Goal: Information Seeking & Learning: Learn about a topic

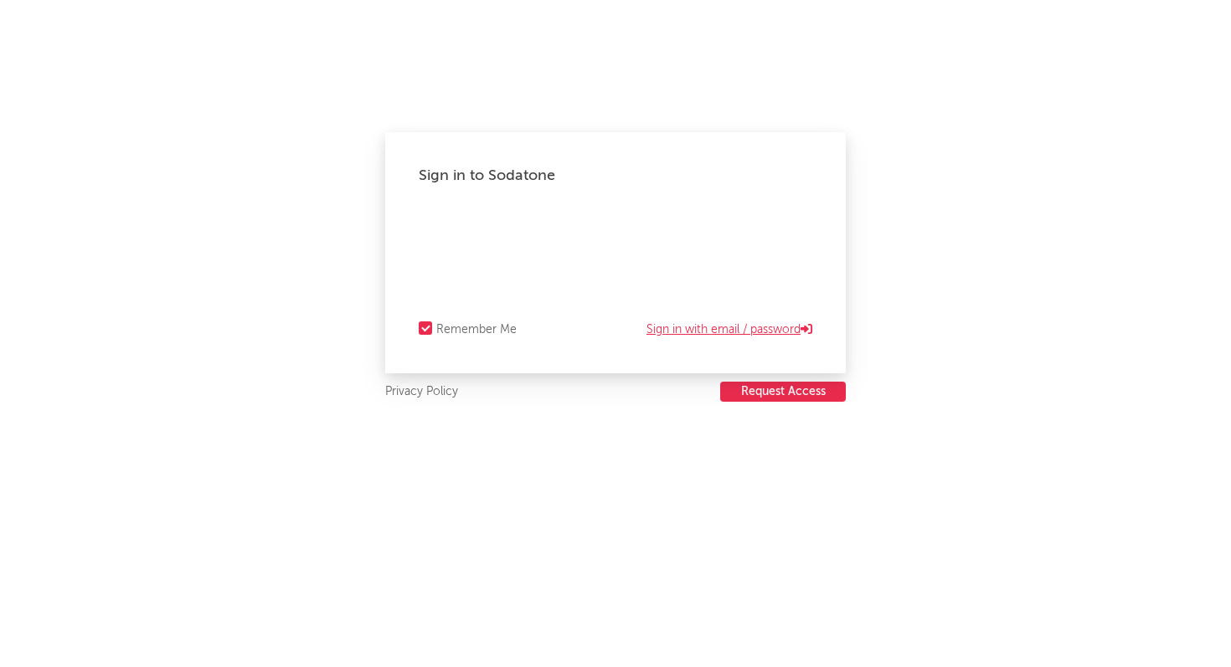
click at [729, 330] on link "Sign in with email / password" at bounding box center [729, 330] width 166 height 20
click at [449, 222] on iframe at bounding box center [616, 234] width 394 height 25
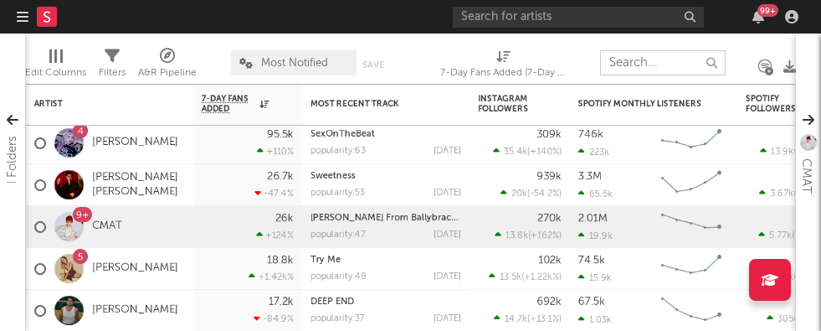
click at [634, 72] on input "text" at bounding box center [663, 62] width 126 height 25
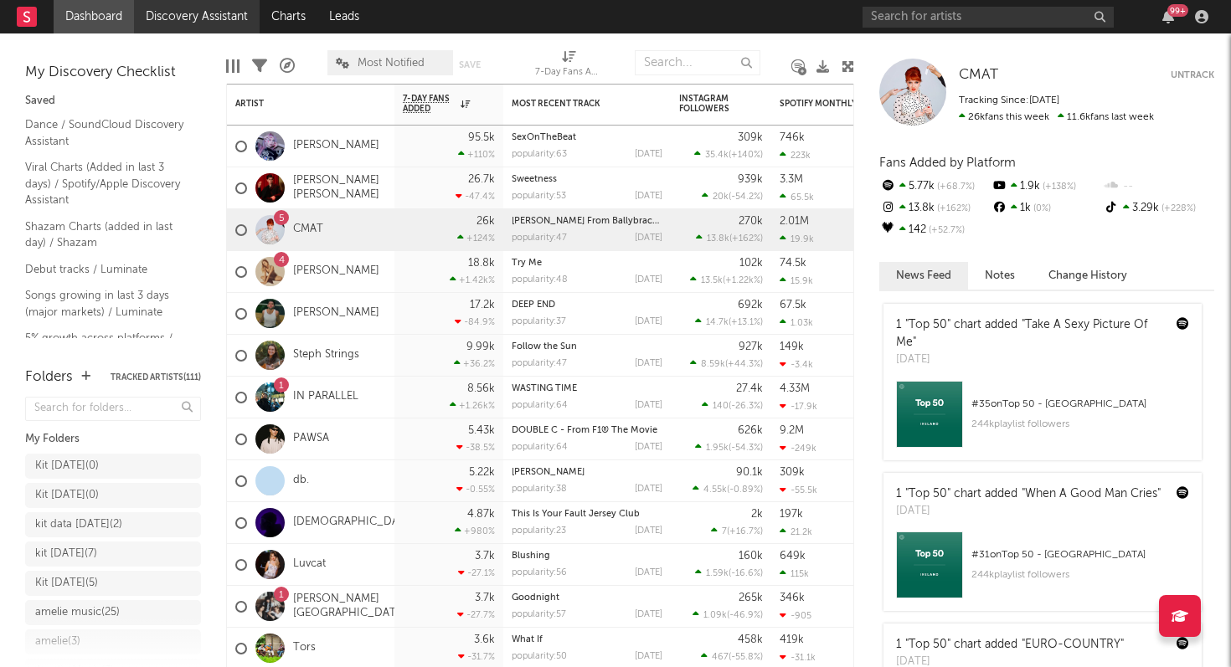
click at [192, 14] on link "Discovery Assistant" at bounding box center [197, 16] width 126 height 33
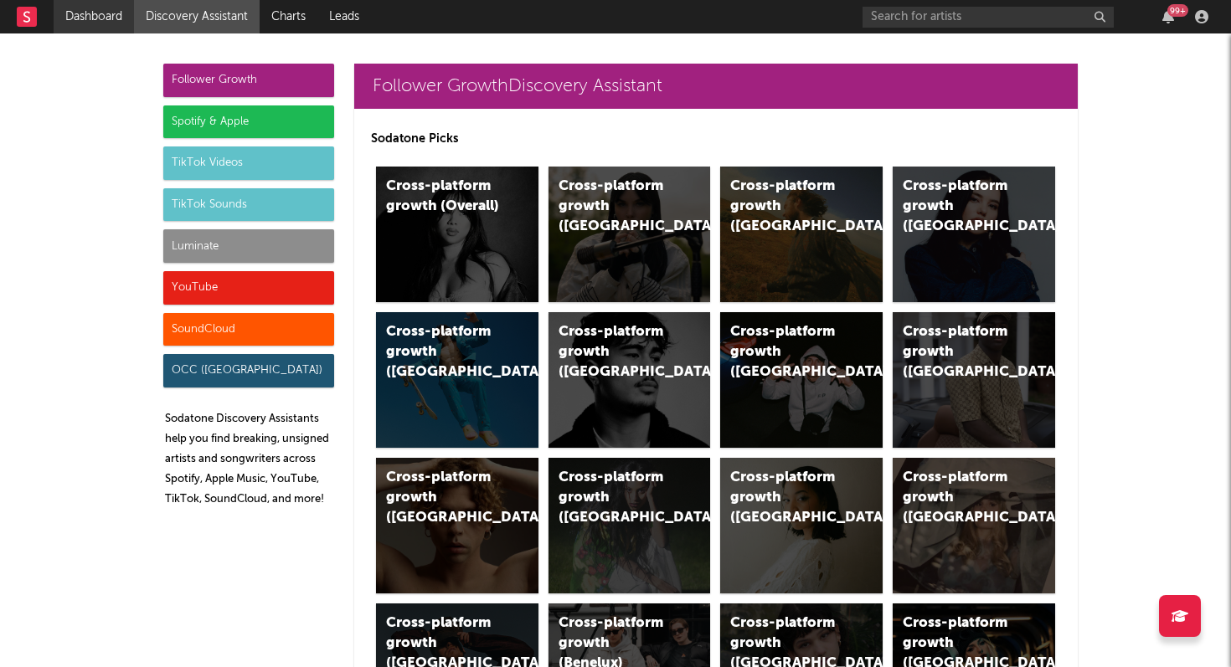
click at [88, 16] on link "Dashboard" at bounding box center [94, 16] width 80 height 33
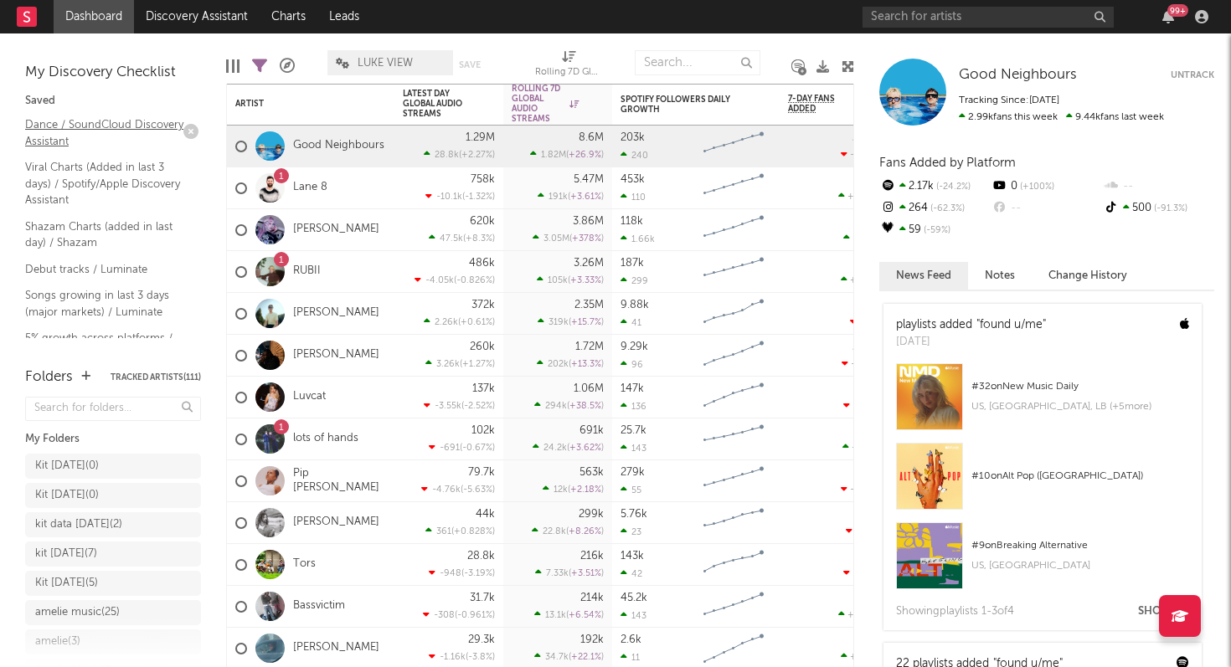
click at [85, 122] on link "Dance / SoundCloud Discovery Assistant" at bounding box center [104, 133] width 159 height 34
click at [43, 131] on link "Dance / SoundCloud Discovery Assistant" at bounding box center [104, 133] width 159 height 34
click at [177, 18] on link "Discovery Assistant" at bounding box center [197, 16] width 126 height 33
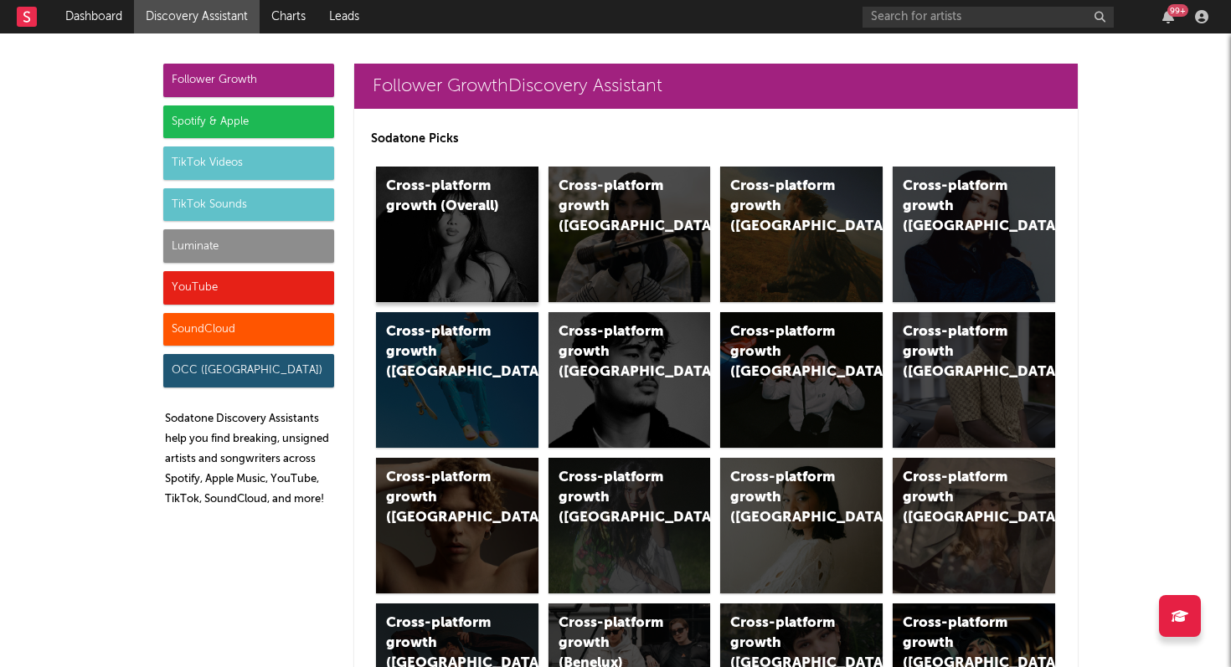
click at [465, 229] on div "Cross-platform growth (Overall)" at bounding box center [457, 235] width 162 height 136
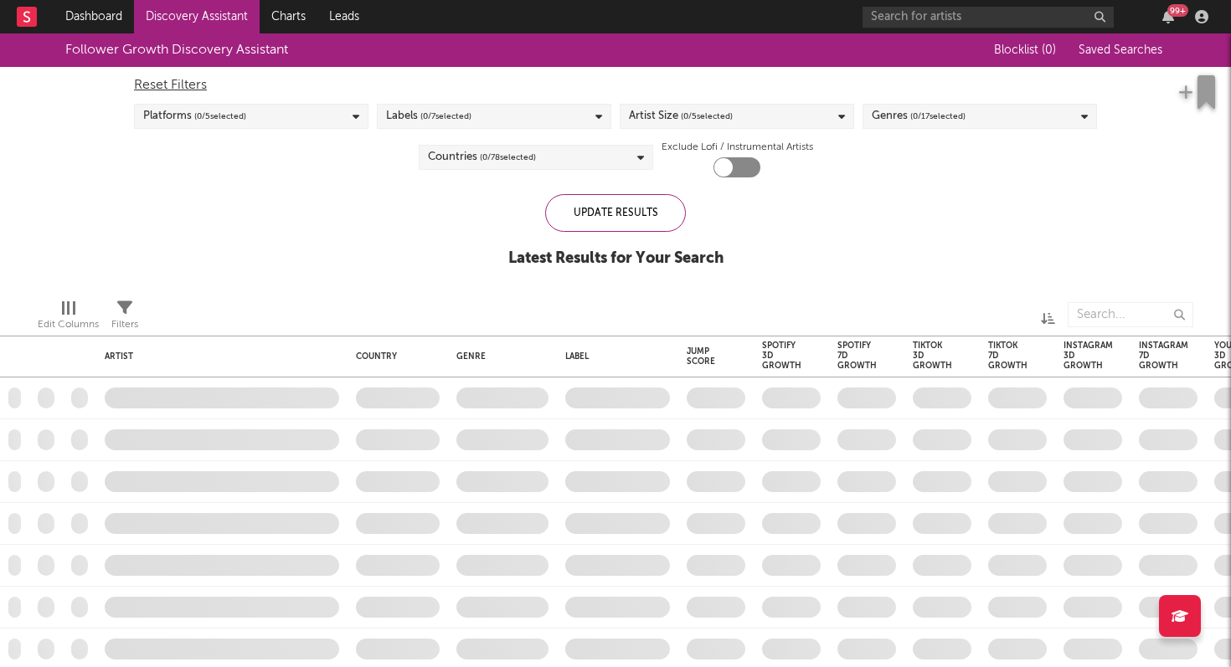
checkbox input "true"
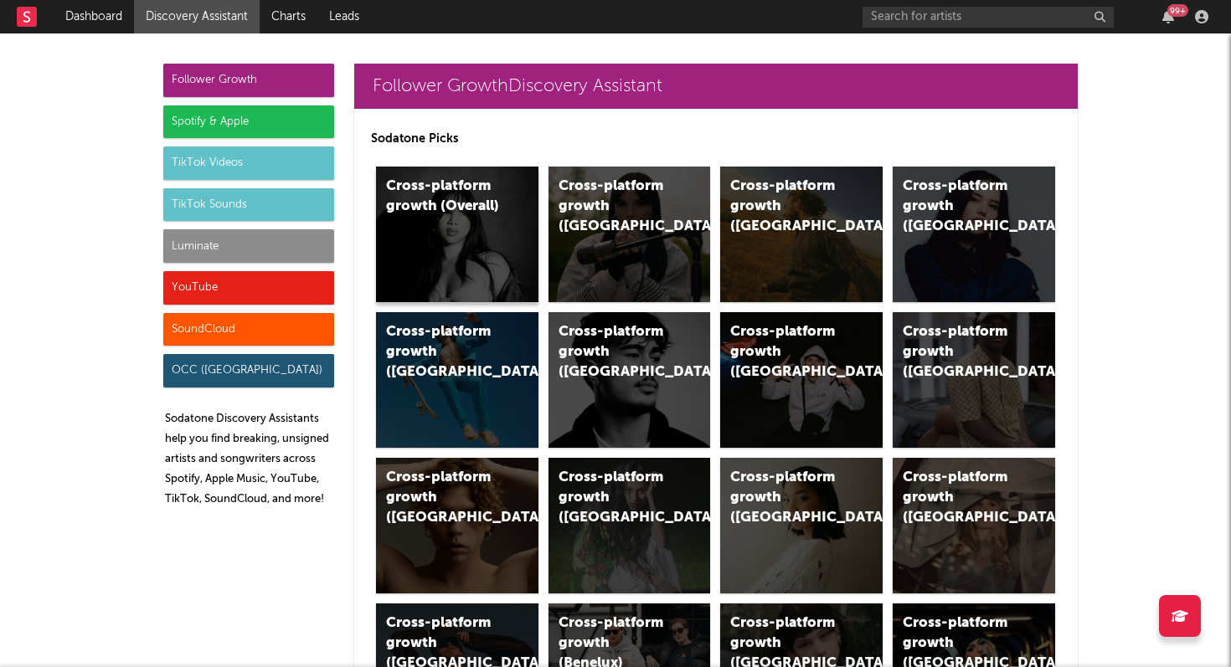
click at [465, 255] on div "Cross-platform growth (Overall)" at bounding box center [457, 235] width 162 height 136
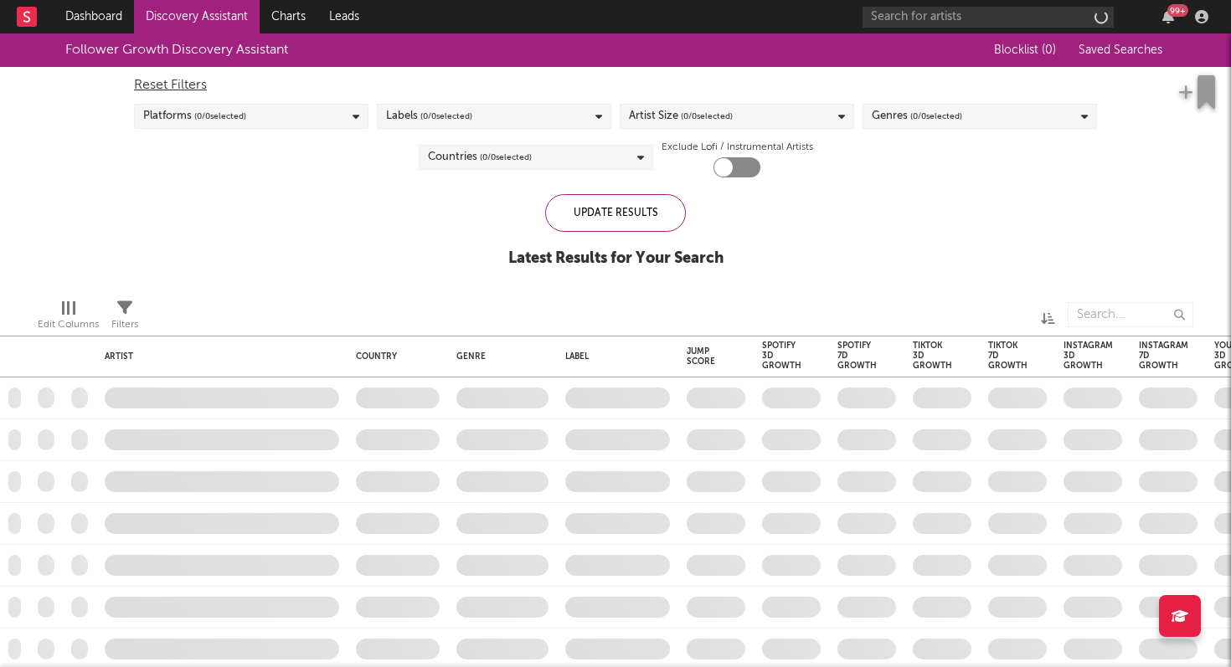
checkbox input "true"
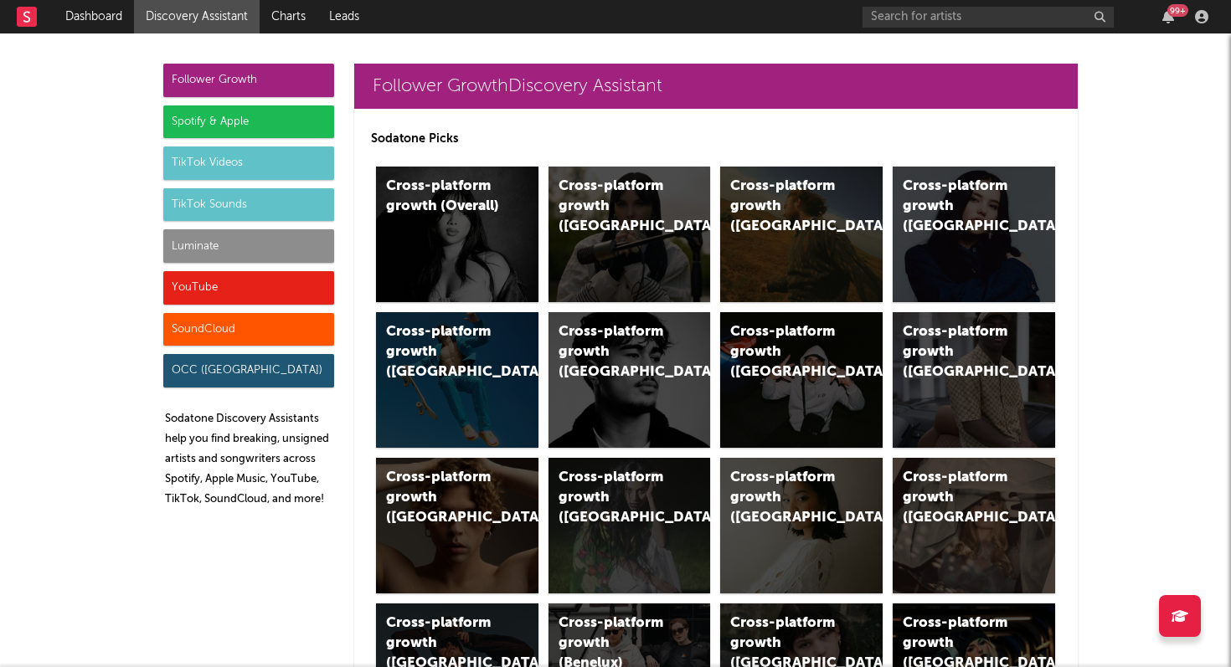
click at [206, 116] on div "Spotify & Apple" at bounding box center [248, 122] width 171 height 33
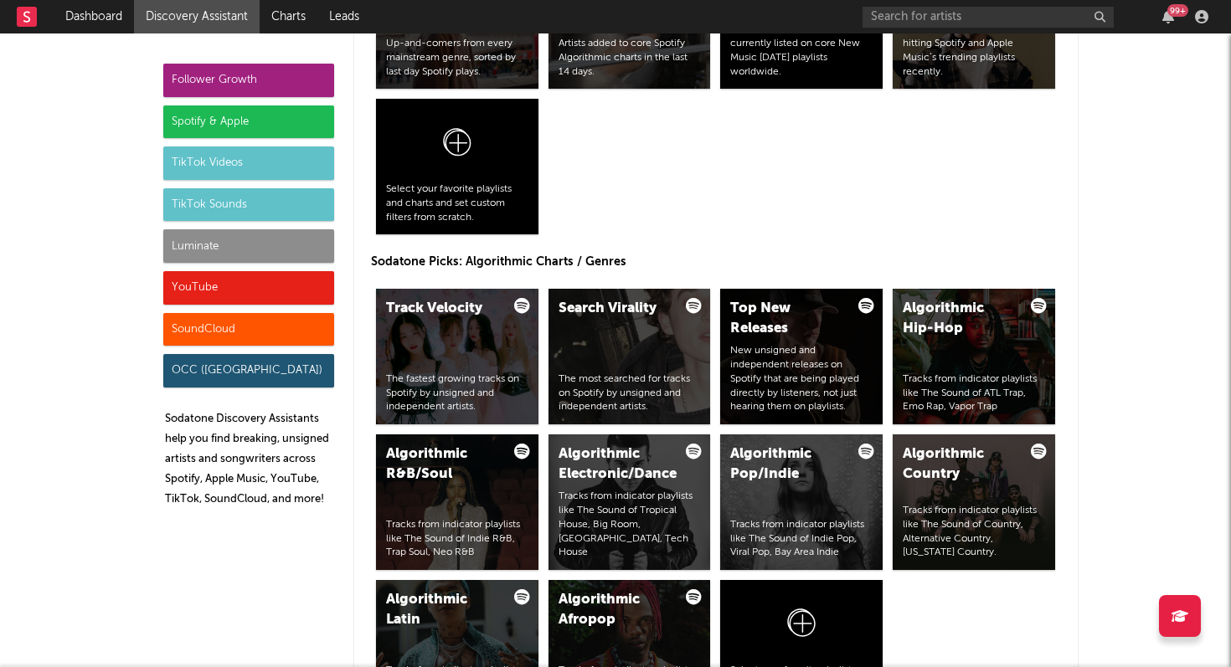
scroll to position [1967, 0]
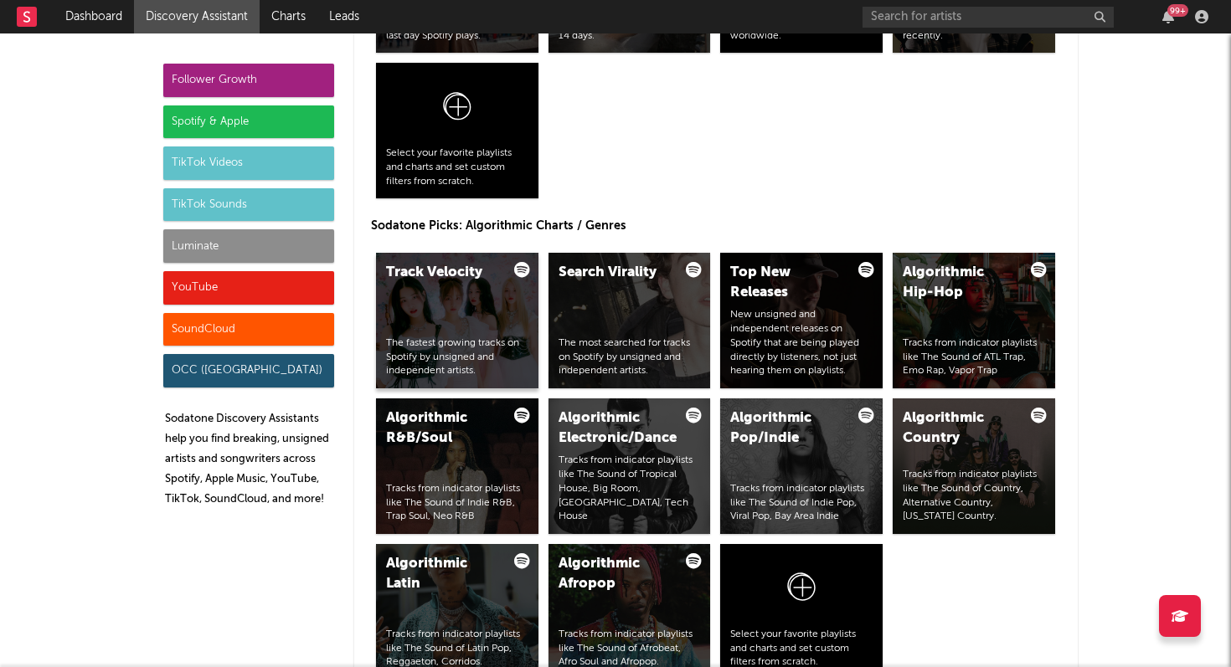
click at [461, 330] on div "Track Velocity The fastest growing tracks on Spotify by unsigned and independen…" at bounding box center [457, 321] width 162 height 136
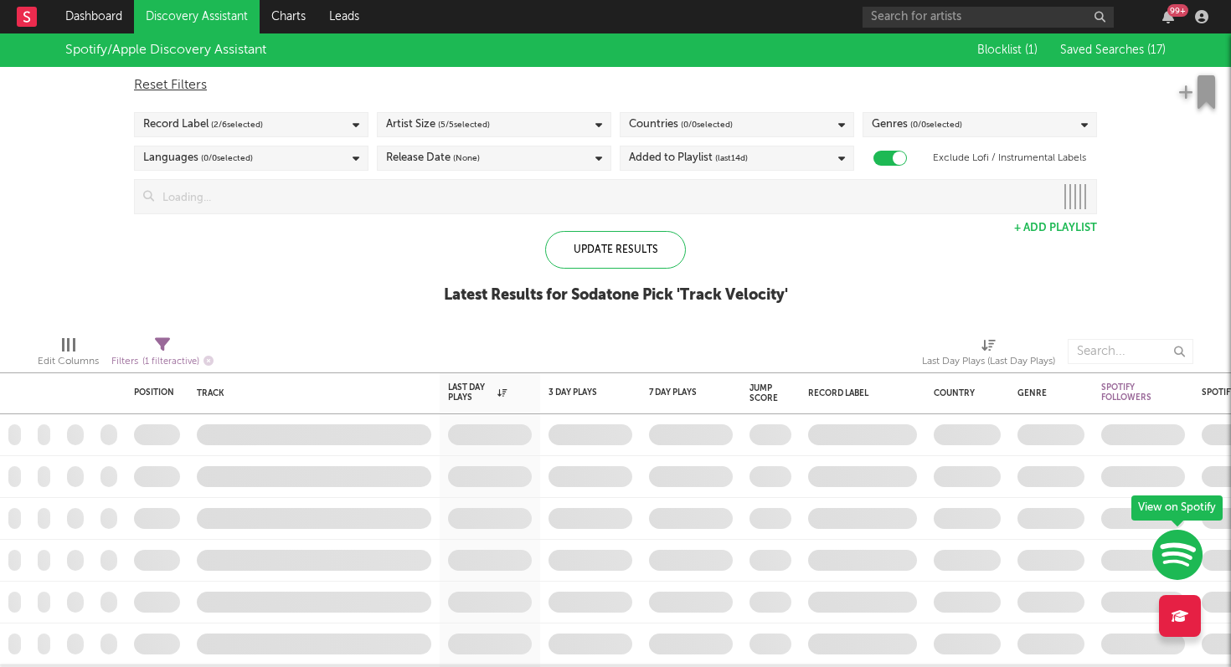
checkbox input "true"
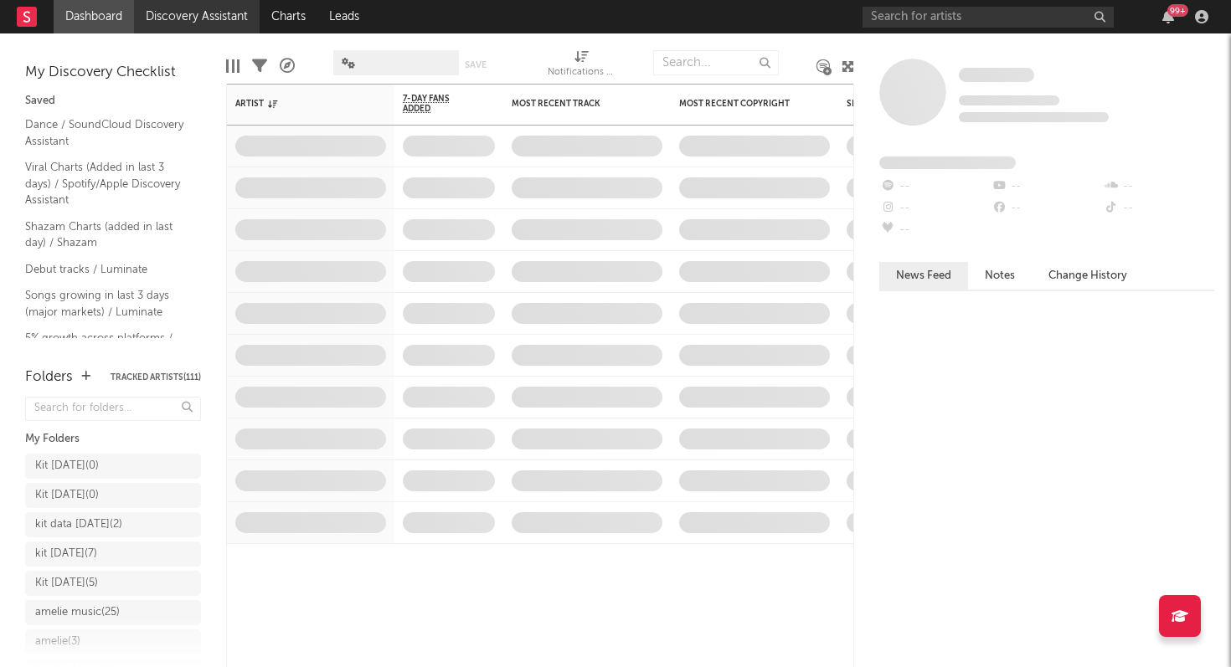
click at [178, 18] on link "Discovery Assistant" at bounding box center [197, 16] width 126 height 33
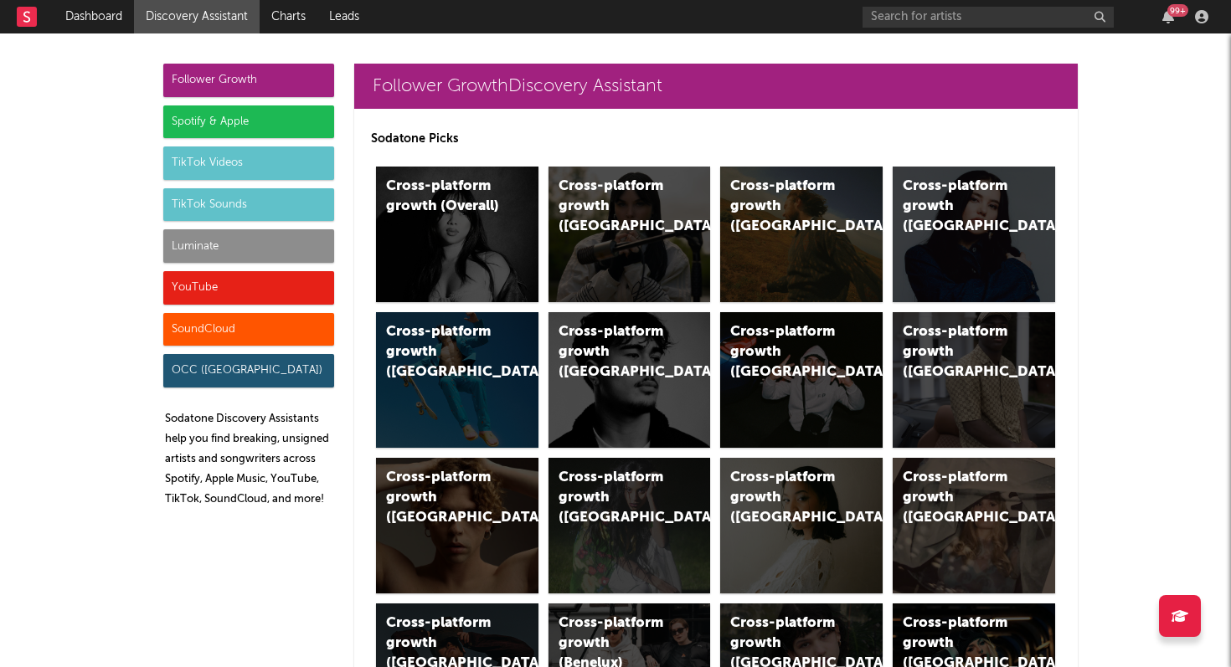
click at [214, 126] on div "Spotify & Apple" at bounding box center [248, 122] width 171 height 33
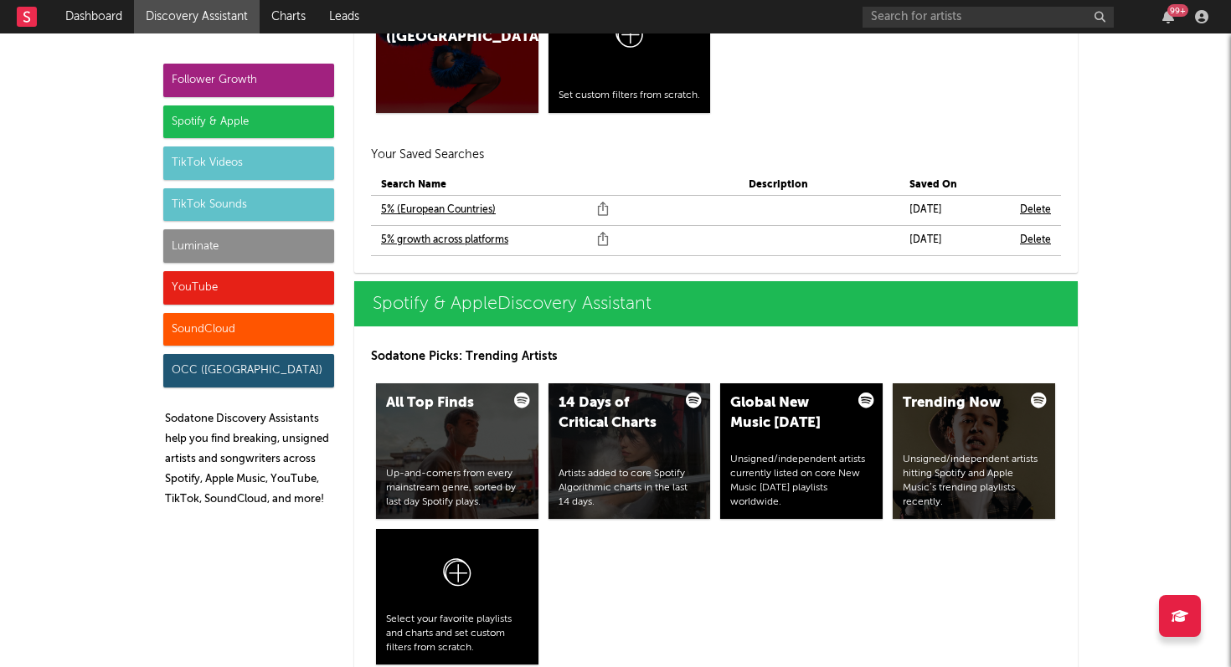
scroll to position [1715, 0]
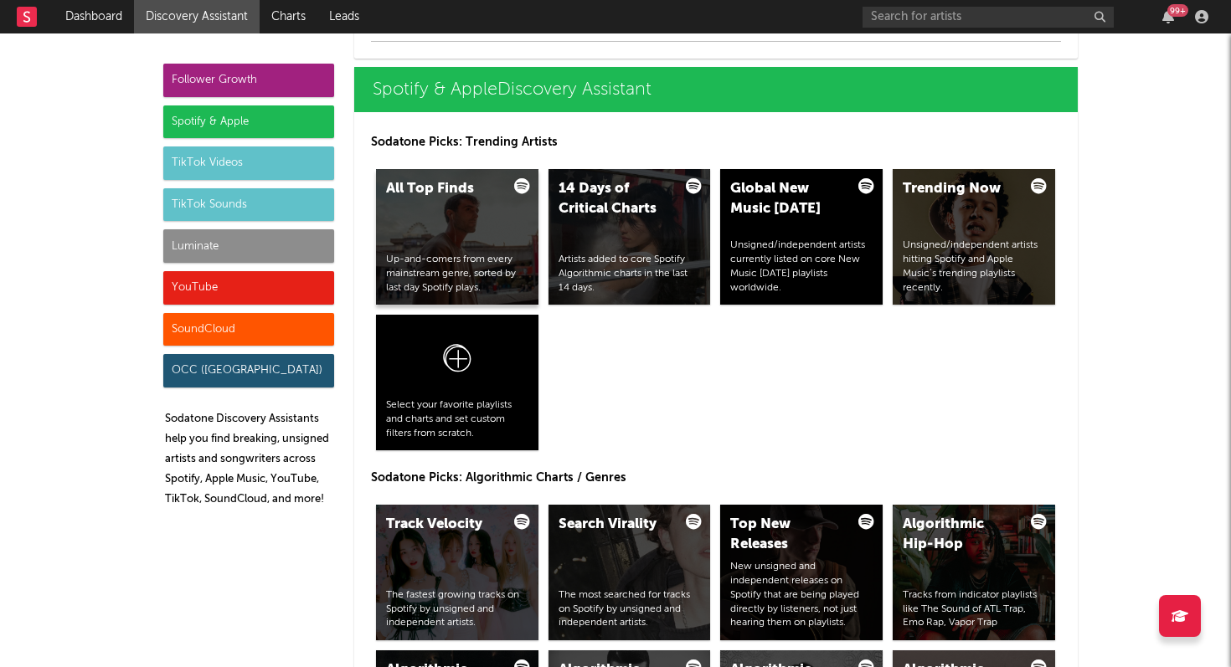
click at [459, 208] on div "All Top Finds Up-and-comers from every mainstream genre, sorted by last day Spo…" at bounding box center [457, 237] width 162 height 136
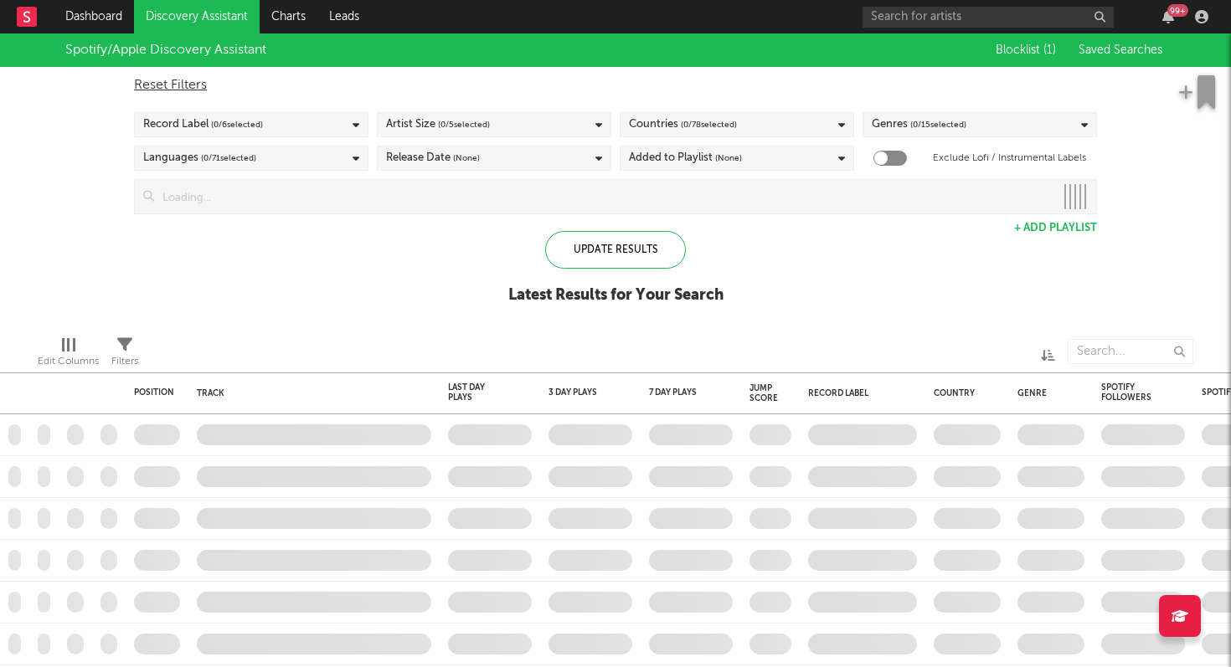
checkbox input "true"
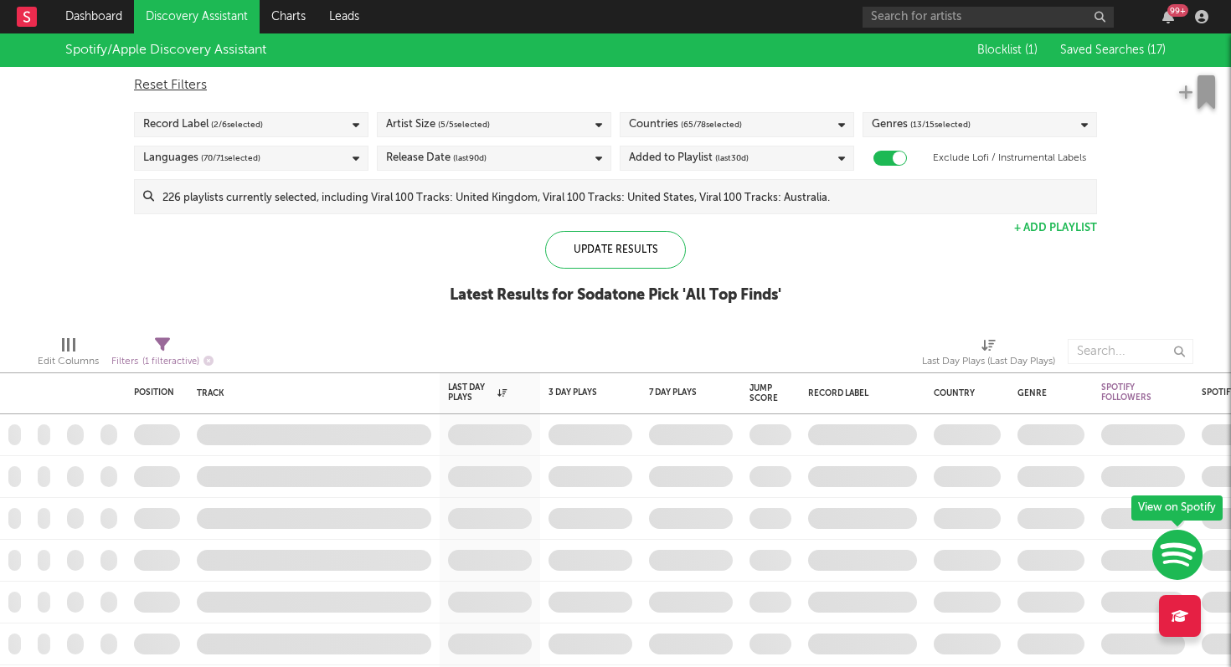
click at [259, 128] on span "( 2 / 6 selected)" at bounding box center [237, 125] width 52 height 20
click at [61, 224] on div "Spotify/Apple Discovery Assistant Blocklist ( 1 ) Saved Searches ( 17 ) Reset F…" at bounding box center [615, 177] width 1231 height 289
click at [503, 121] on div "Artist Size ( 5 / 5 selected)" at bounding box center [494, 124] width 234 height 25
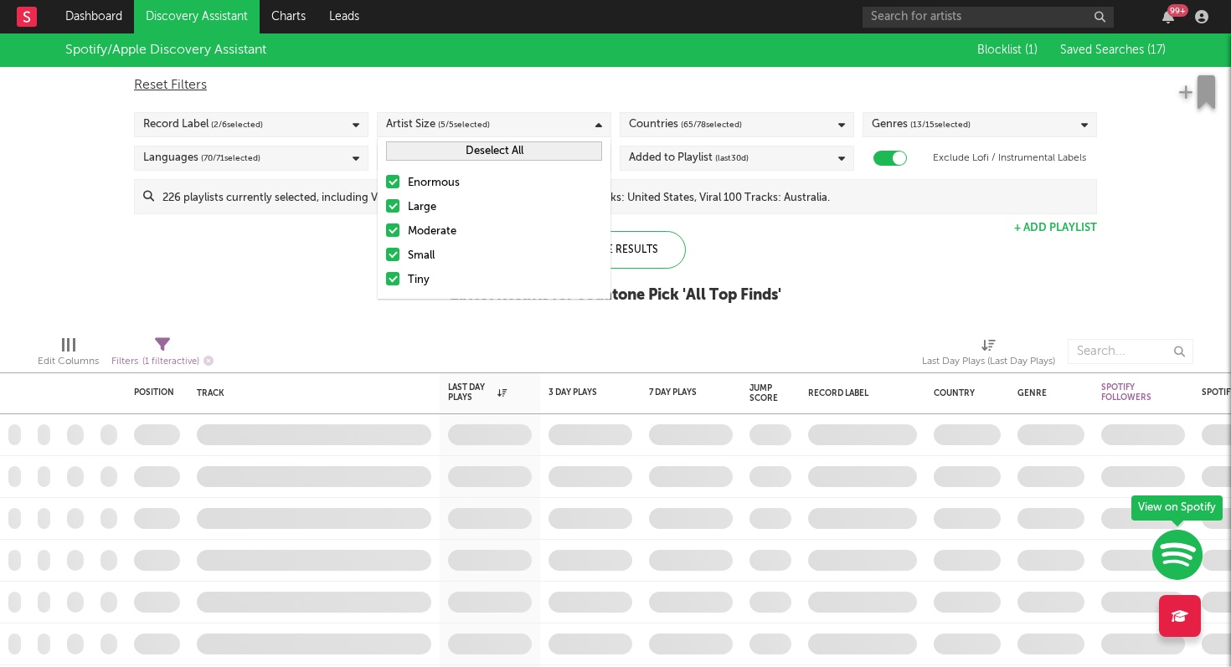
click at [395, 187] on div at bounding box center [392, 181] width 13 height 13
click at [386, 187] on input "Enormous" at bounding box center [386, 183] width 0 height 20
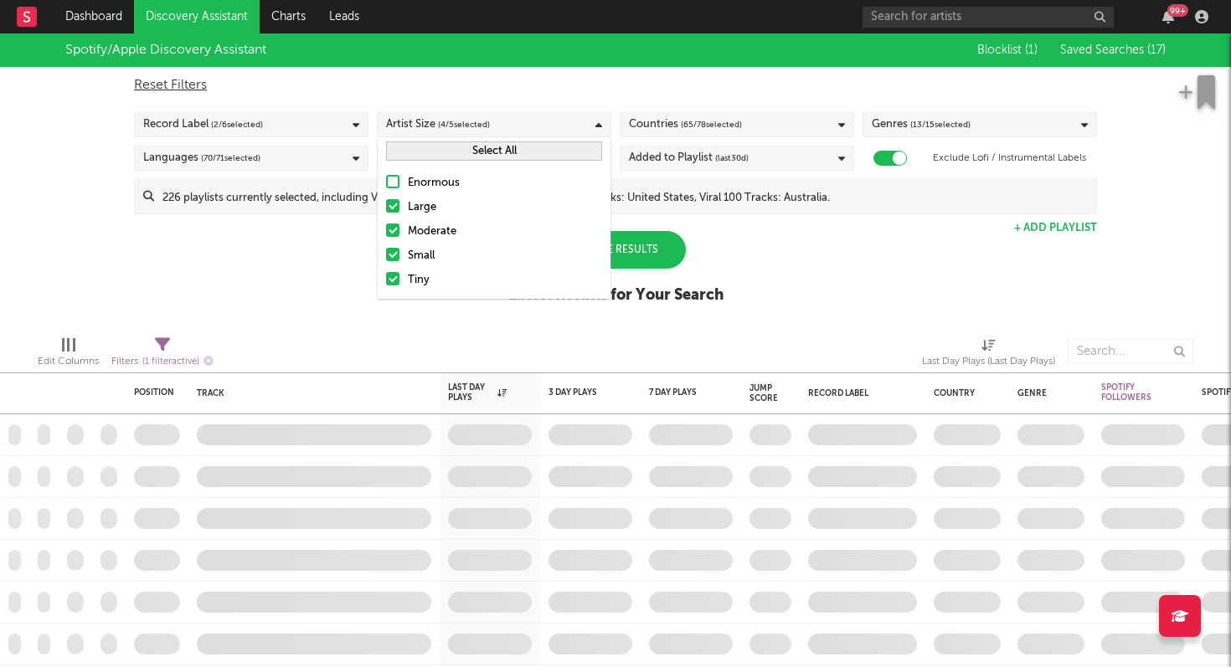
click at [394, 205] on div at bounding box center [392, 205] width 13 height 13
click at [386, 205] on input "Large" at bounding box center [386, 208] width 0 height 20
click at [391, 226] on div at bounding box center [392, 230] width 13 height 13
click at [386, 226] on input "Moderate" at bounding box center [386, 232] width 0 height 20
click at [821, 307] on div "Spotify/Apple Discovery Assistant Blocklist ( 1 ) Saved Searches ( 17 ) Reset F…" at bounding box center [615, 177] width 1231 height 289
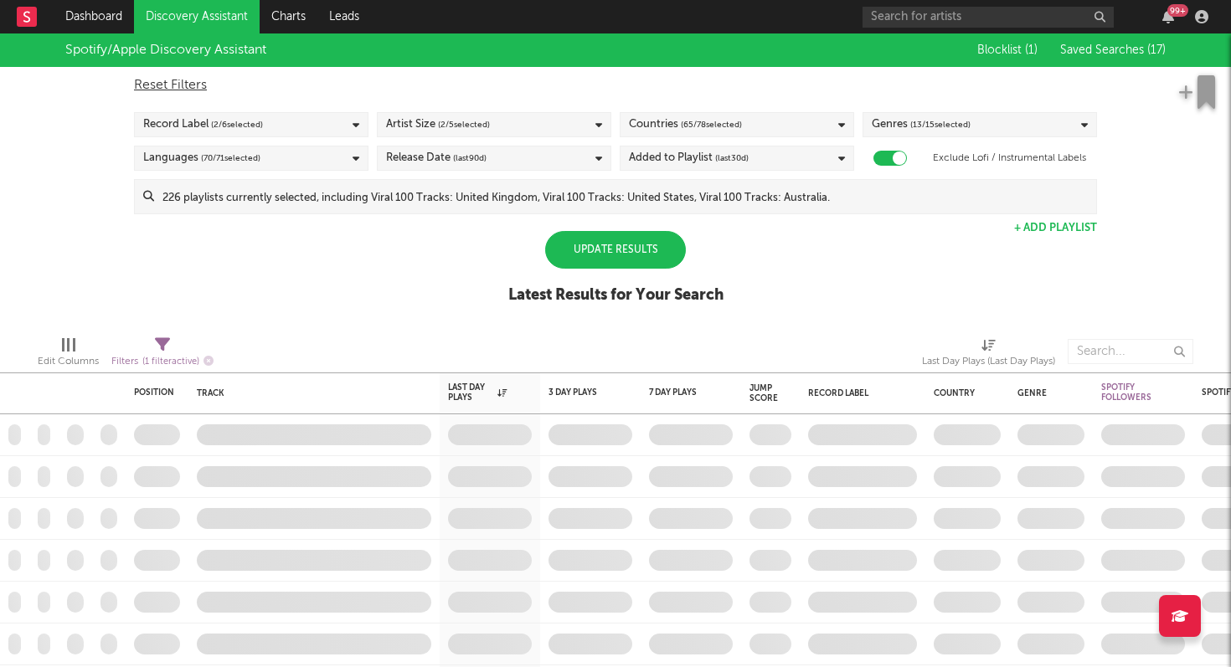
click at [770, 125] on div "Countries ( 65 / 78 selected)" at bounding box center [737, 124] width 234 height 25
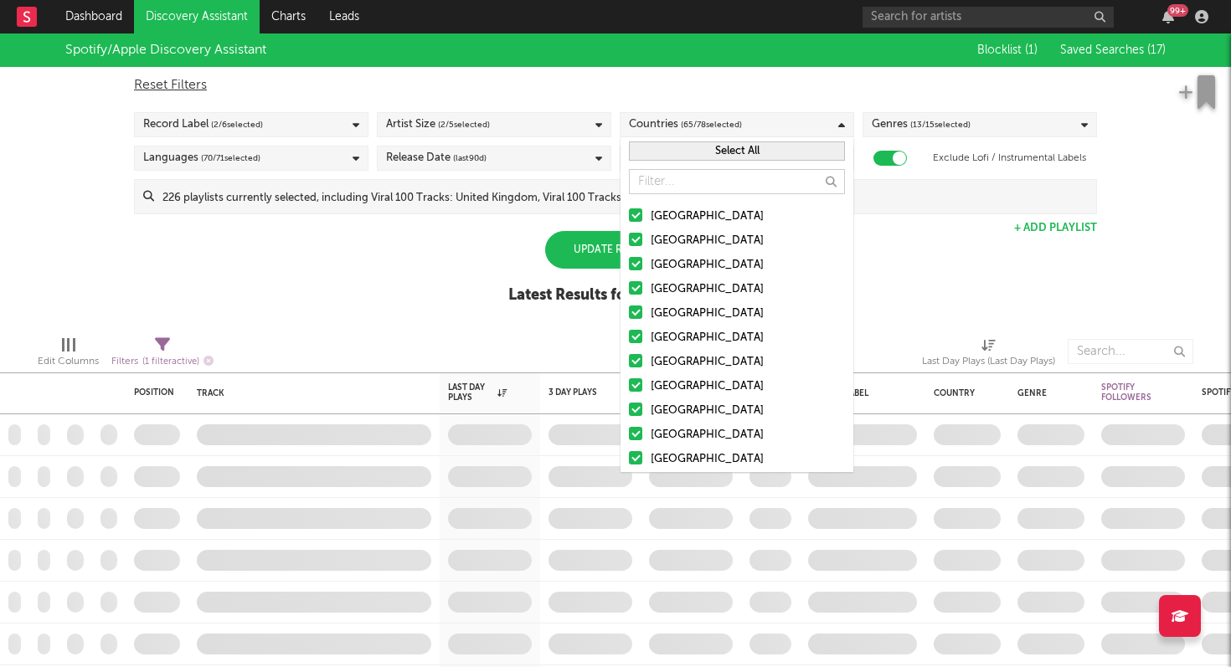
click at [770, 125] on div "Countries ( 65 / 78 selected)" at bounding box center [737, 124] width 234 height 25
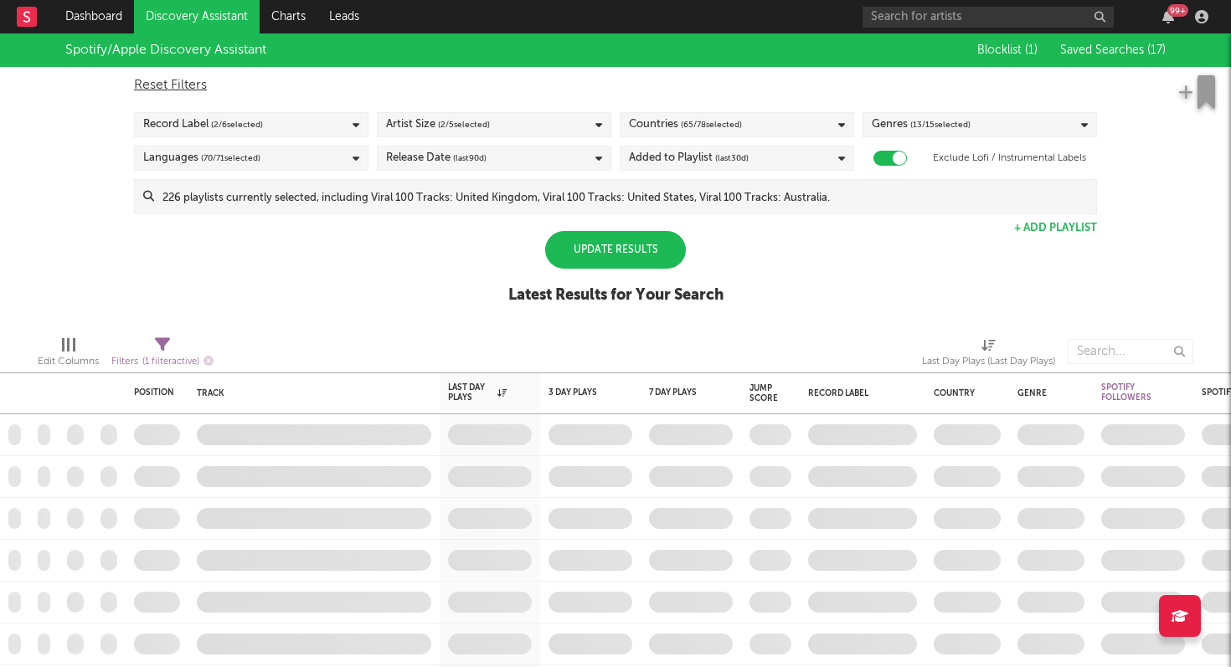
click at [821, 126] on div "Genres ( 13 / 15 selected)" at bounding box center [979, 124] width 234 height 25
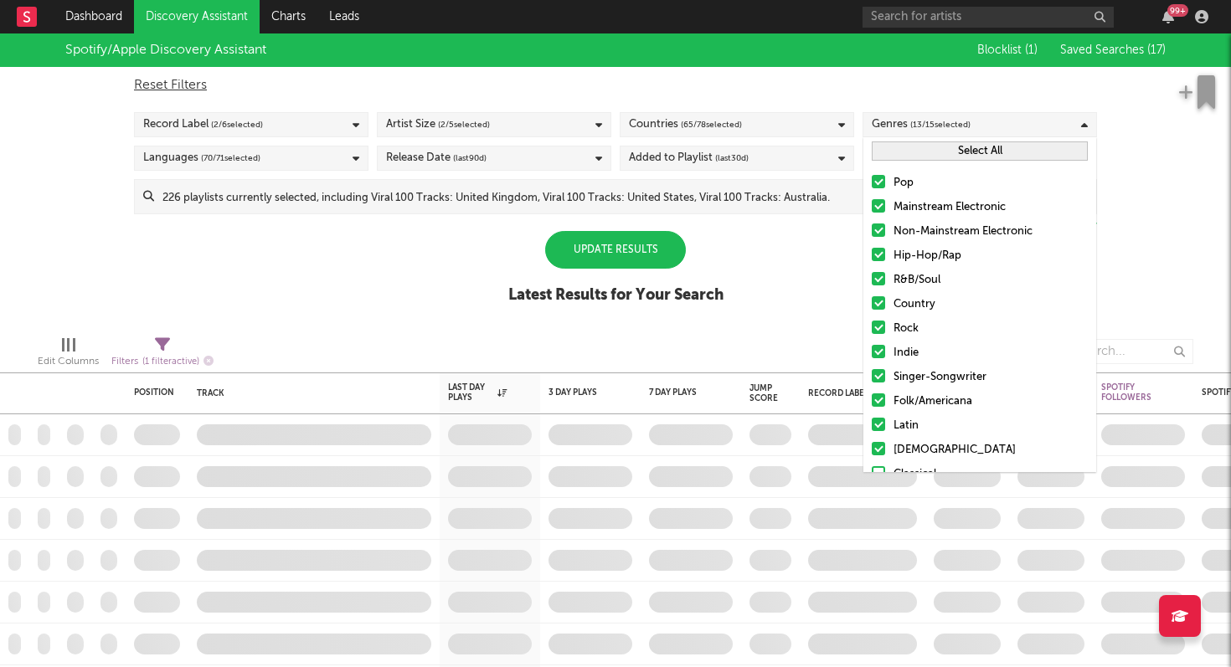
scroll to position [70, 0]
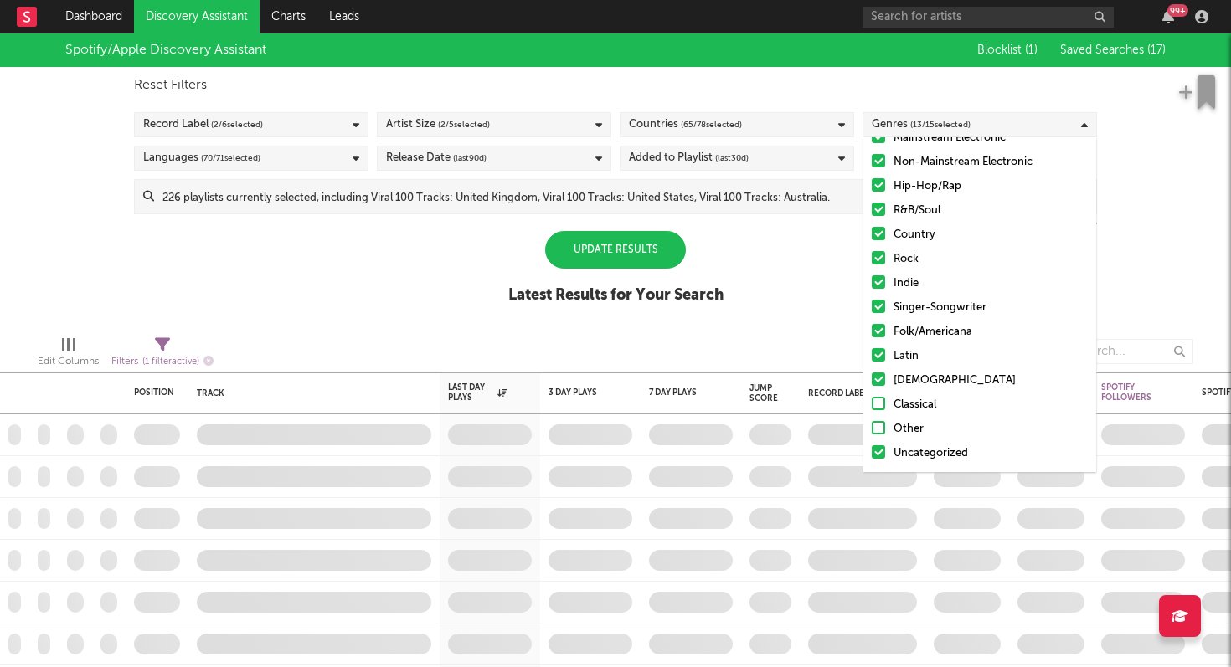
click at [821, 330] on div at bounding box center [878, 379] width 13 height 13
click at [821, 330] on input "Christian" at bounding box center [872, 381] width 0 height 20
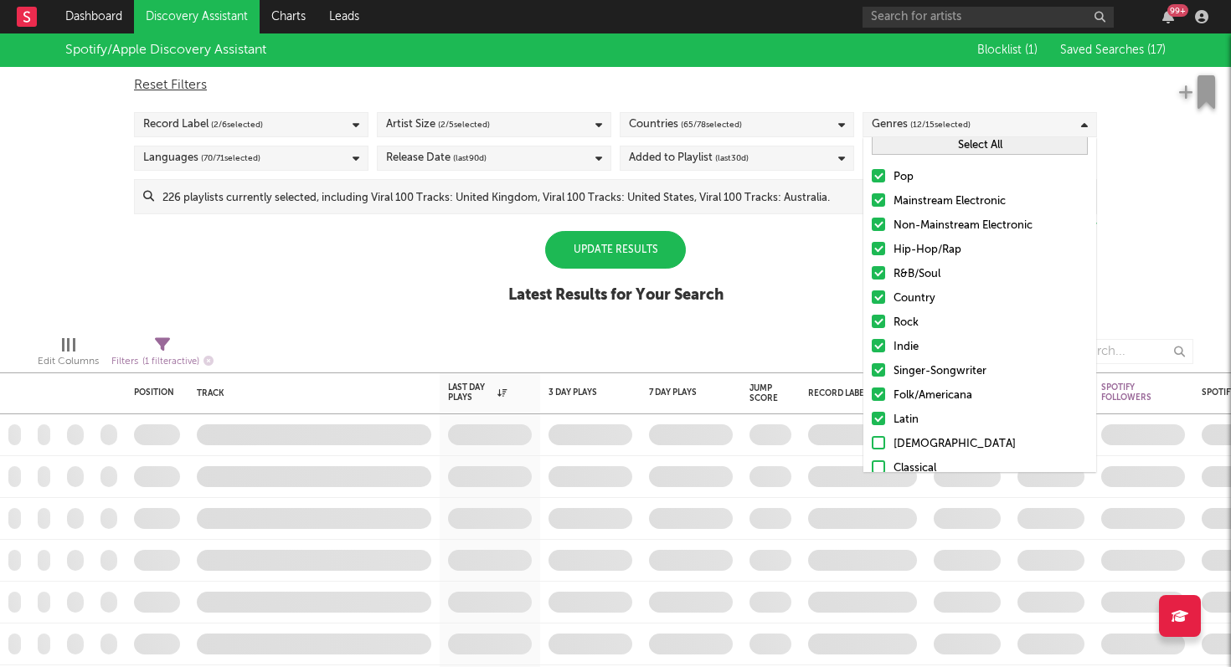
scroll to position [0, 0]
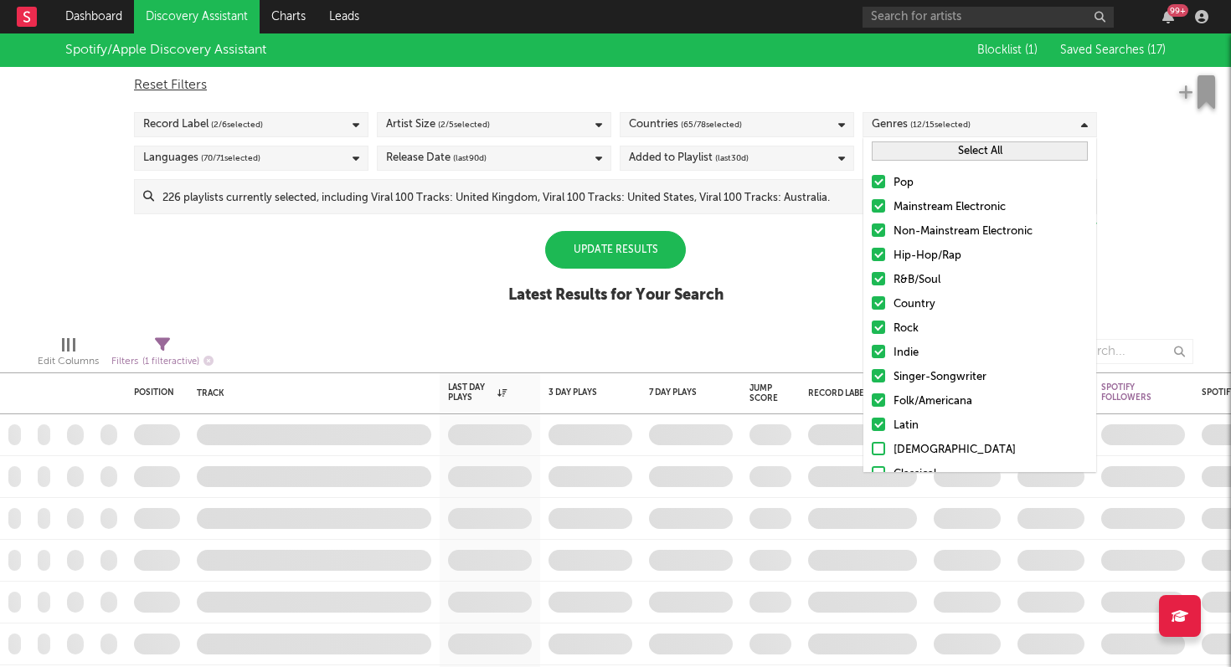
click at [821, 305] on div at bounding box center [878, 302] width 13 height 13
click at [821, 305] on input "Country" at bounding box center [872, 305] width 0 height 20
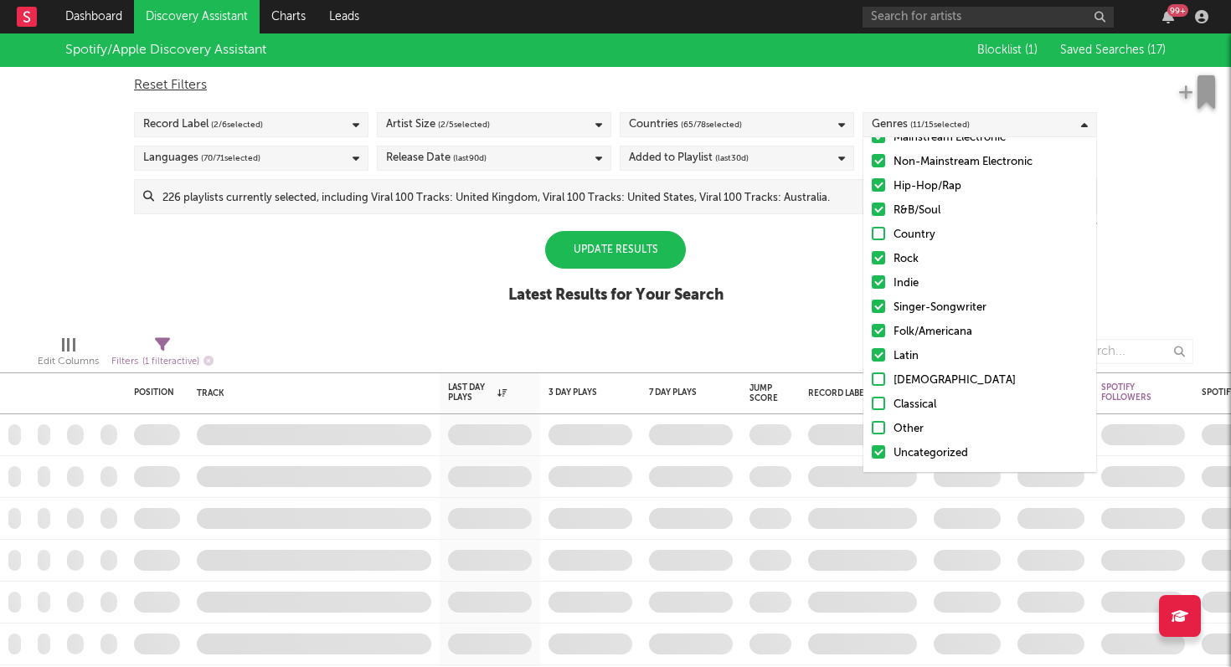
click at [793, 275] on div "Spotify/Apple Discovery Assistant Blocklist ( 1 ) Saved Searches ( 17 ) Reset F…" at bounding box center [615, 177] width 1231 height 289
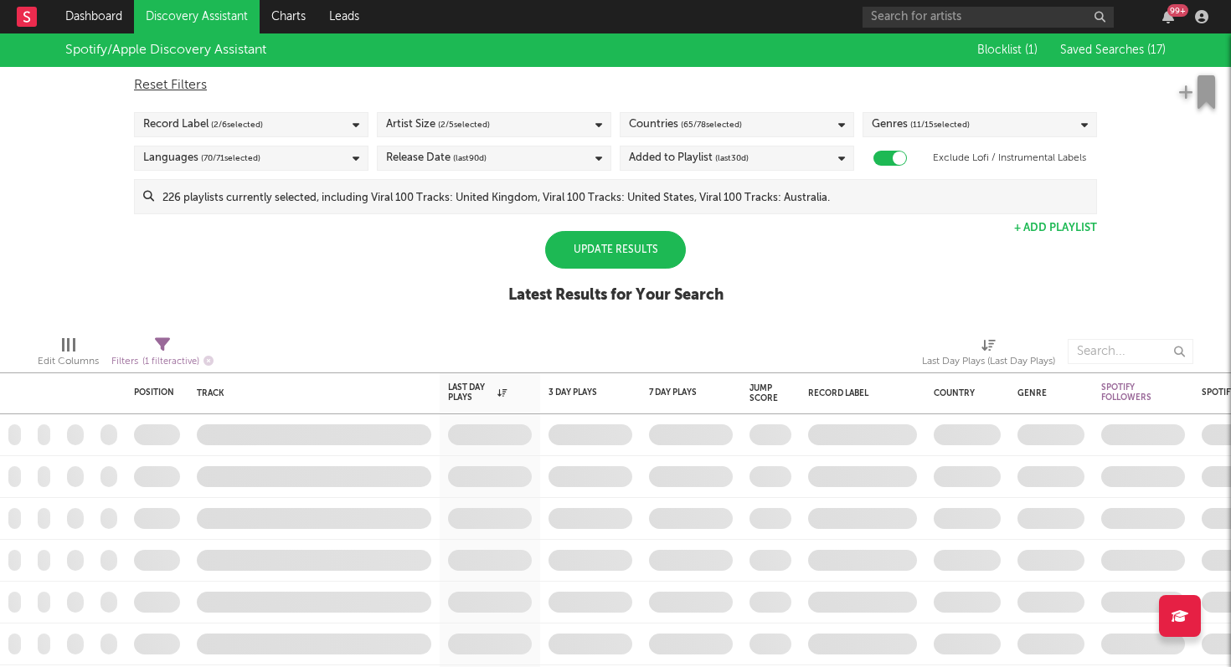
click at [249, 158] on span "( 70 / 71 selected)" at bounding box center [230, 158] width 59 height 20
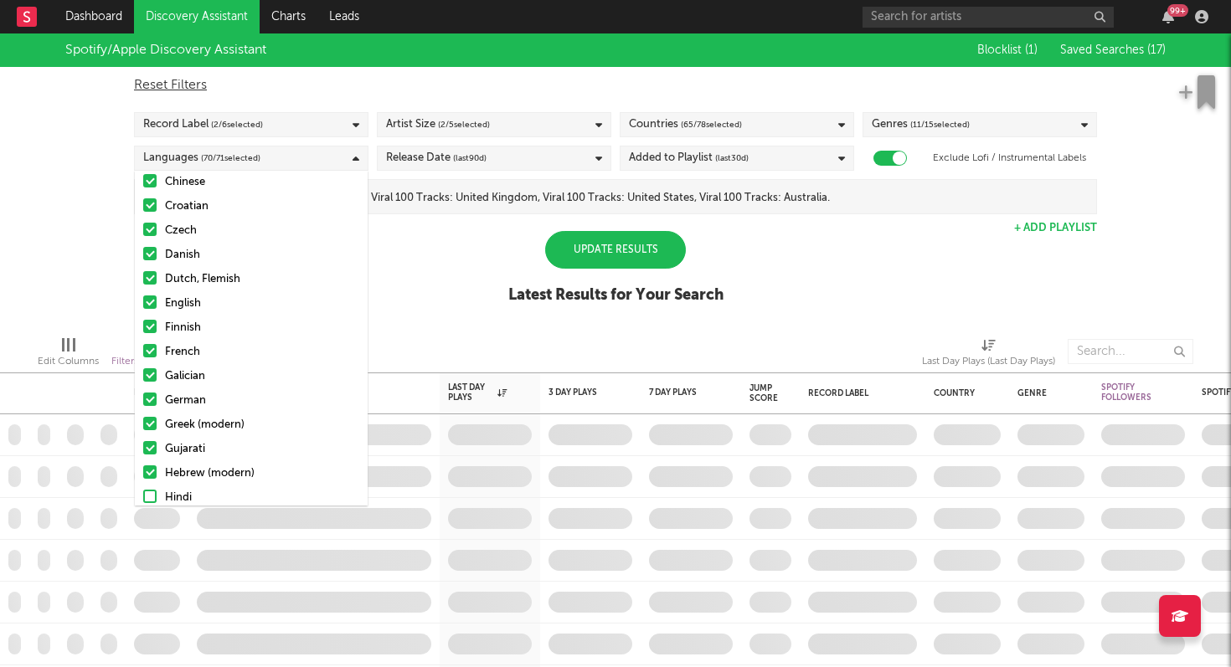
scroll to position [248, 0]
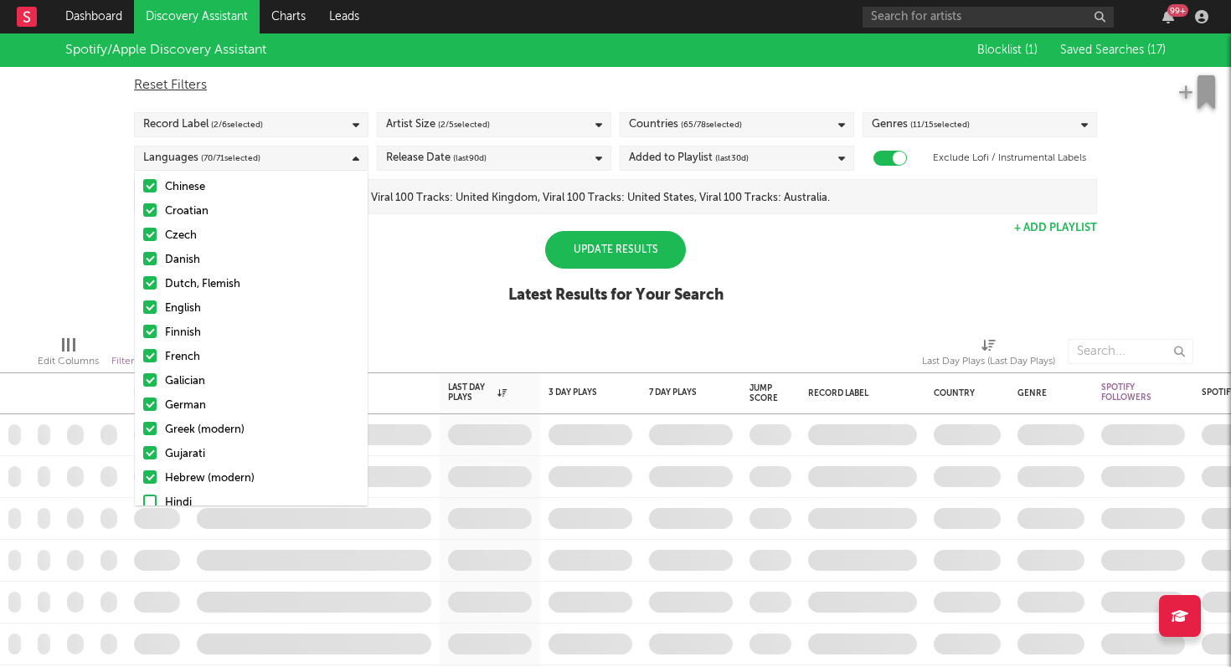
click at [445, 284] on div "Spotify/Apple Discovery Assistant Blocklist ( 1 ) Saved Searches ( 17 ) Reset F…" at bounding box center [615, 177] width 1231 height 289
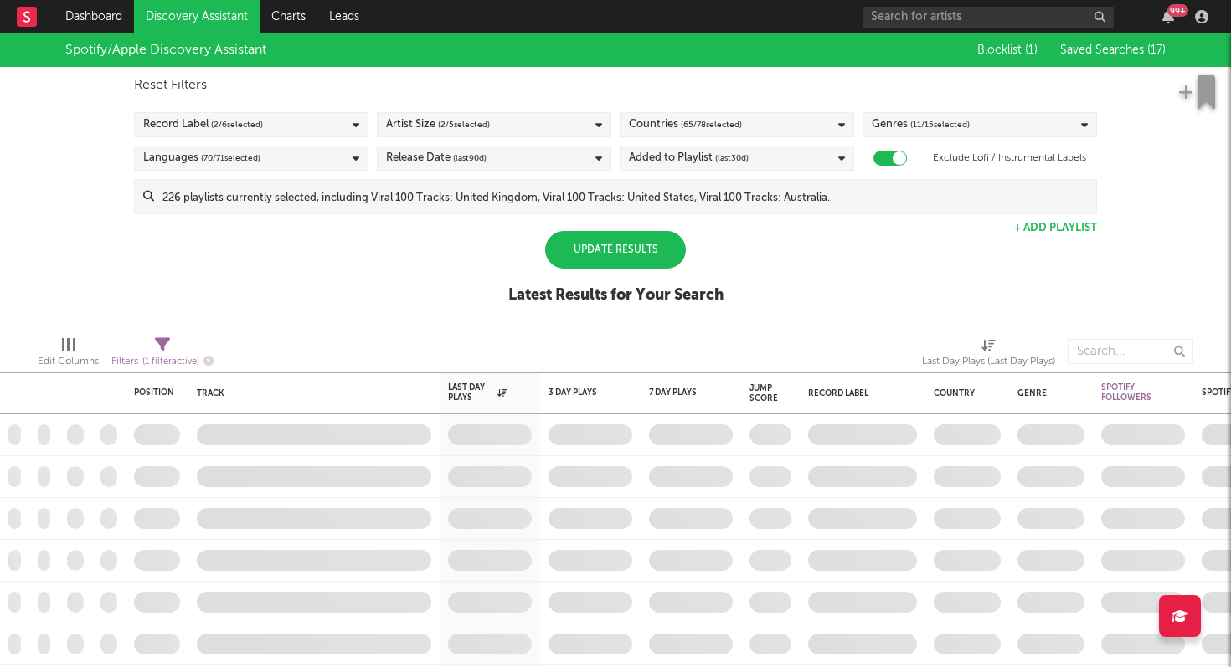
click at [517, 151] on div "Release Date (last 90 d)" at bounding box center [494, 158] width 234 height 25
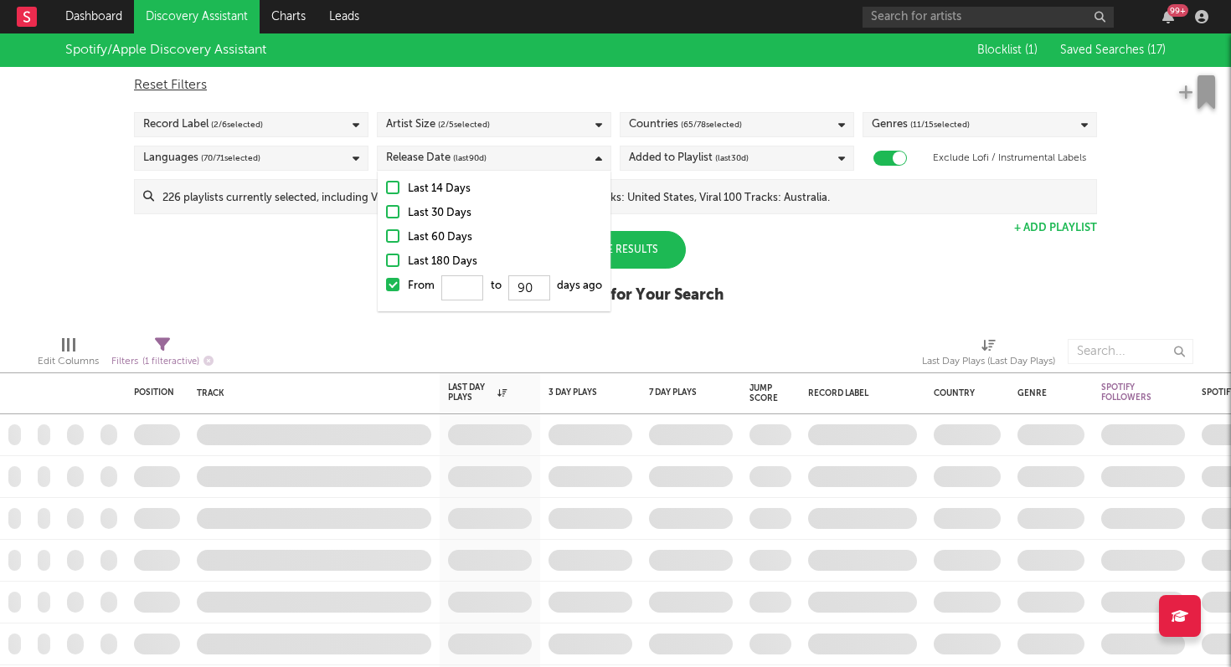
click at [796, 252] on div "Spotify/Apple Discovery Assistant Blocklist ( 1 ) Saved Searches ( 17 ) Reset F…" at bounding box center [615, 177] width 1231 height 289
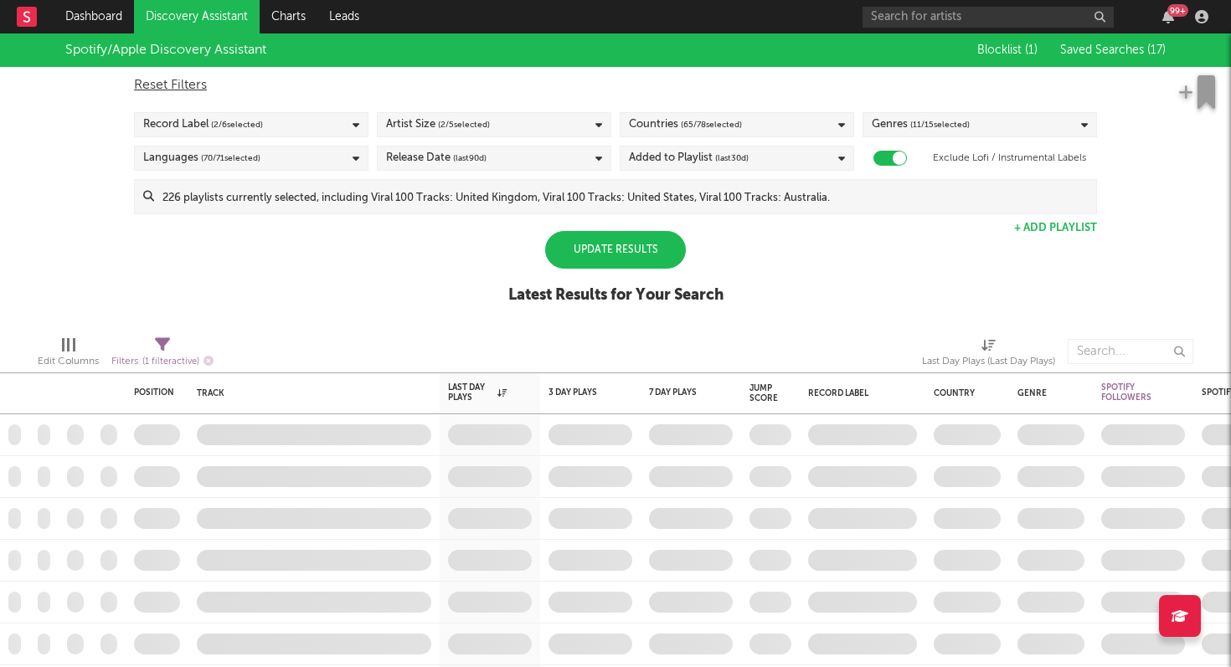
click at [765, 152] on div "Added to Playlist (last 30 d)" at bounding box center [737, 158] width 234 height 25
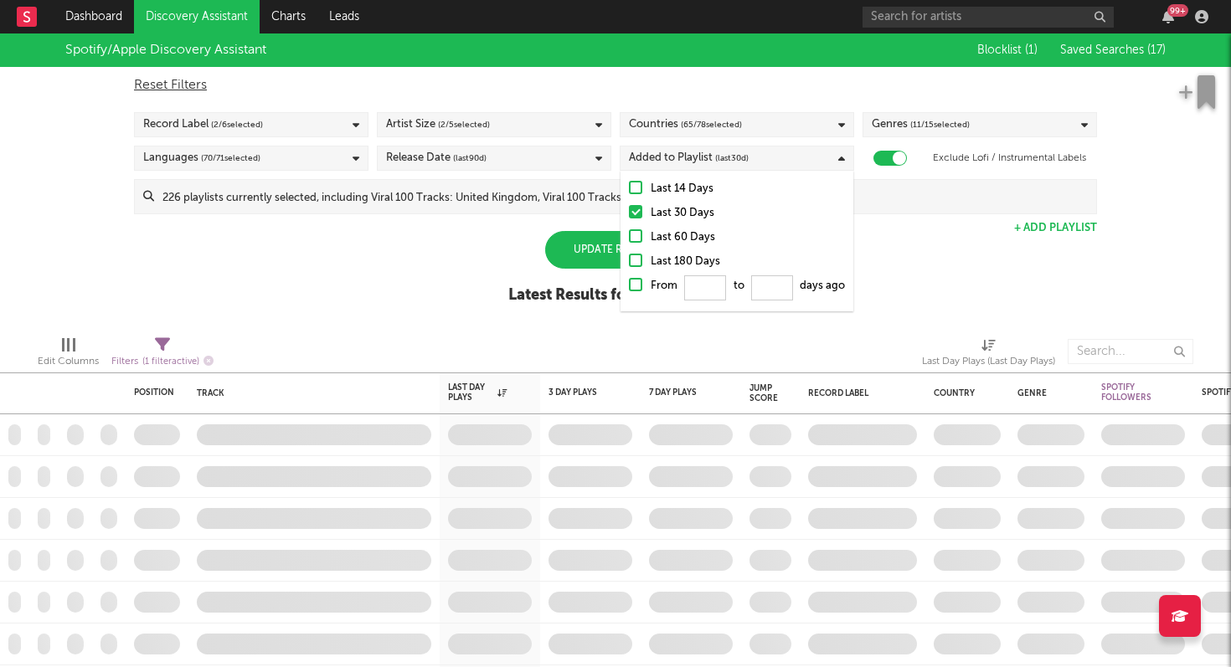
click at [821, 288] on div "Spotify/Apple Discovery Assistant Blocklist ( 1 ) Saved Searches ( 17 ) Reset F…" at bounding box center [615, 177] width 1231 height 289
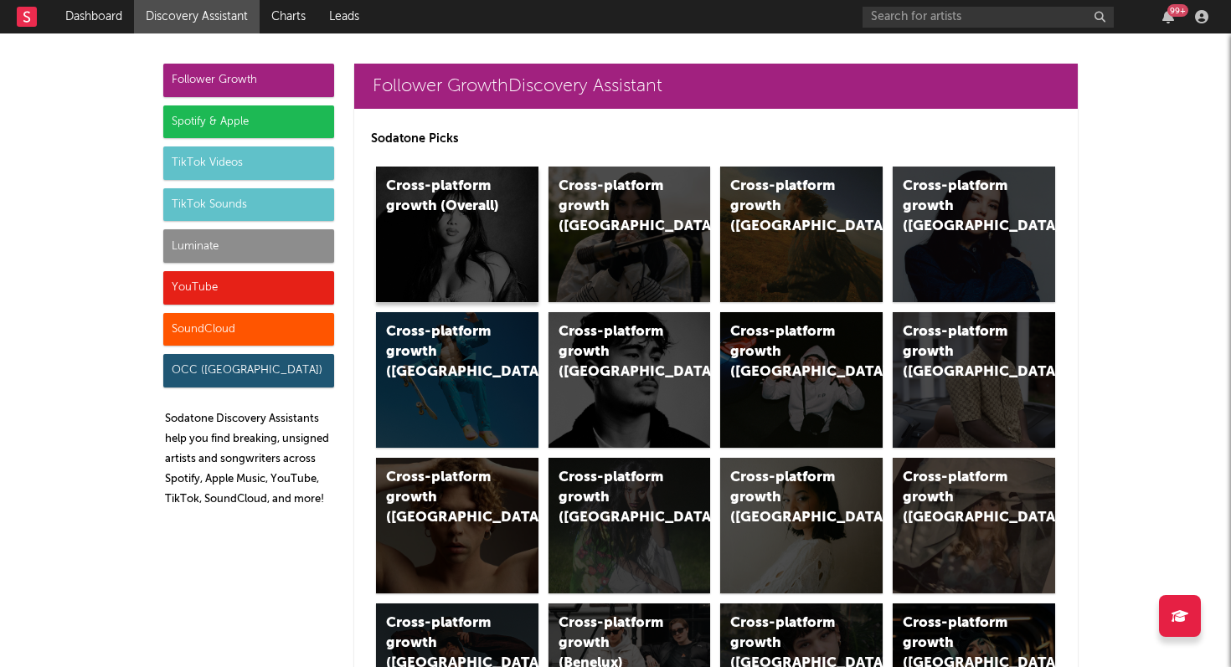
click at [434, 225] on div "Cross-platform growth (Overall)" at bounding box center [457, 235] width 162 height 136
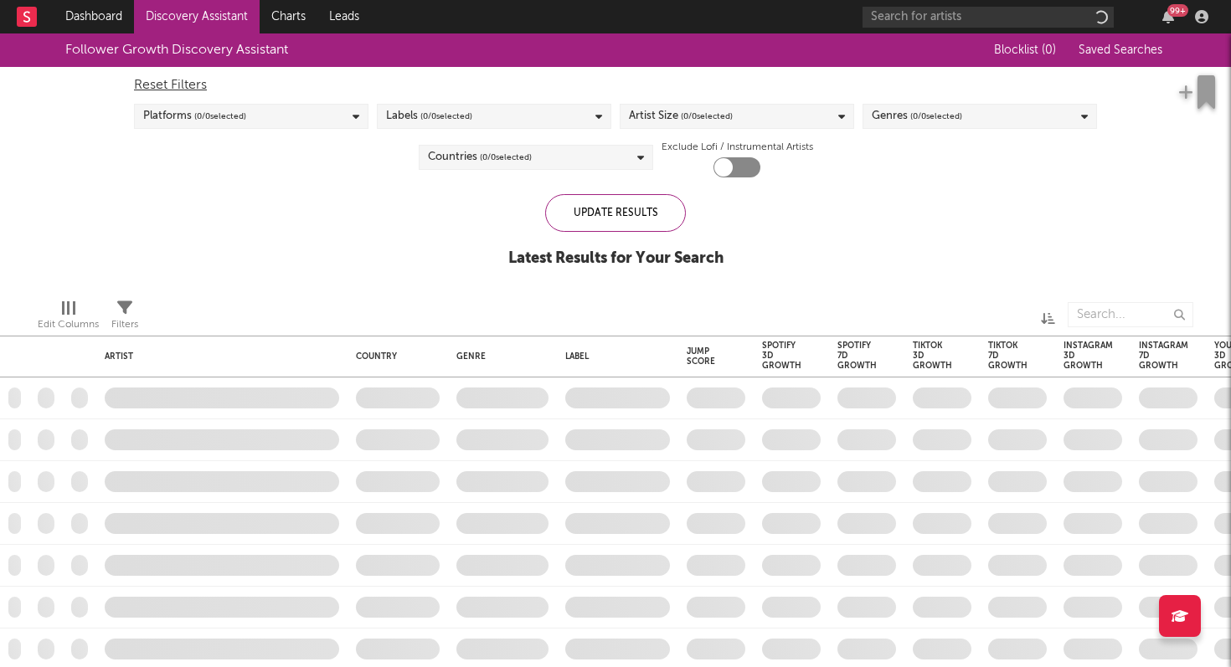
checkbox input "true"
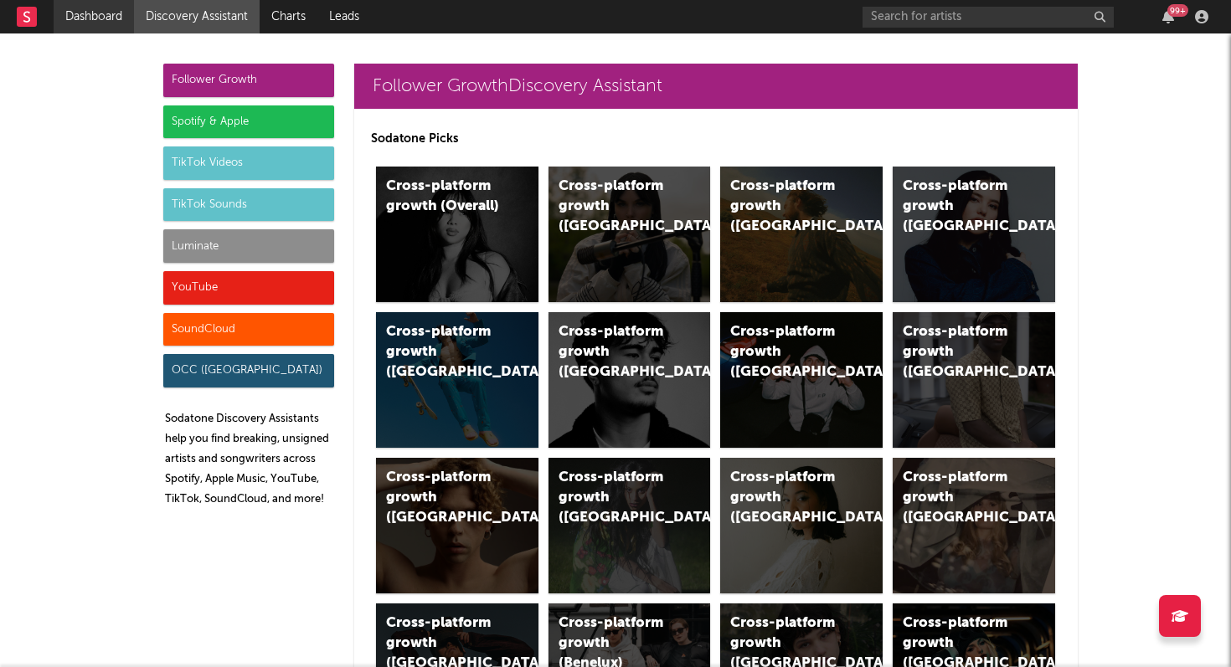
click at [79, 21] on link "Dashboard" at bounding box center [94, 16] width 80 height 33
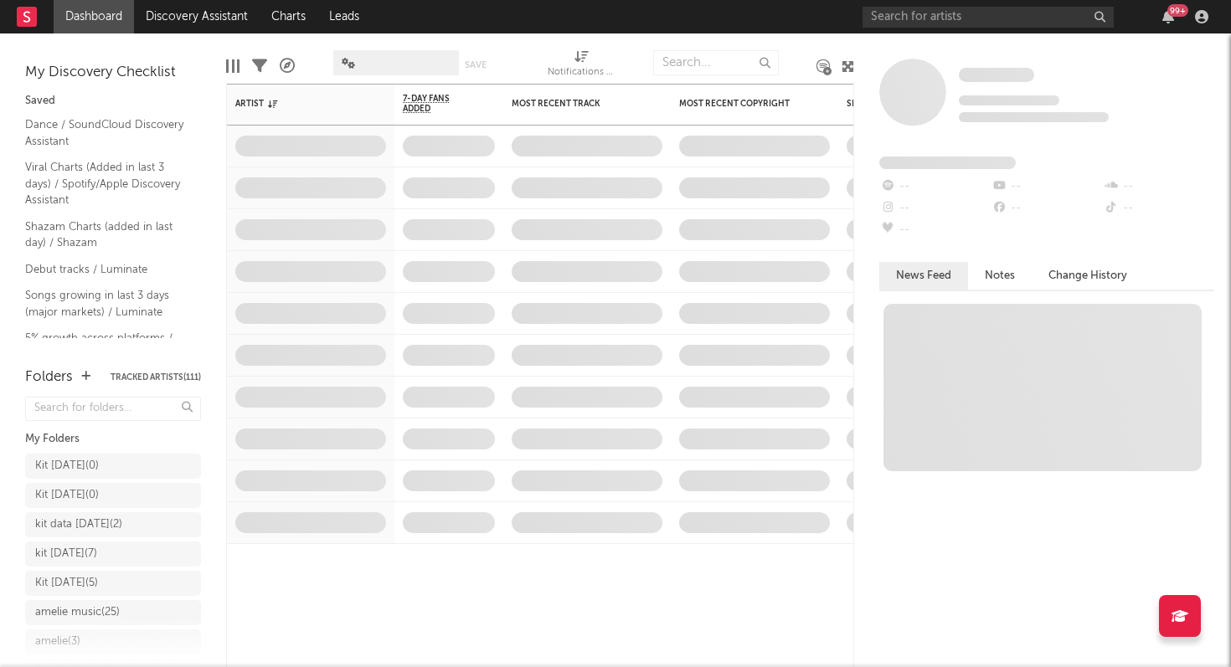
click at [31, 18] on rect at bounding box center [27, 17] width 20 height 20
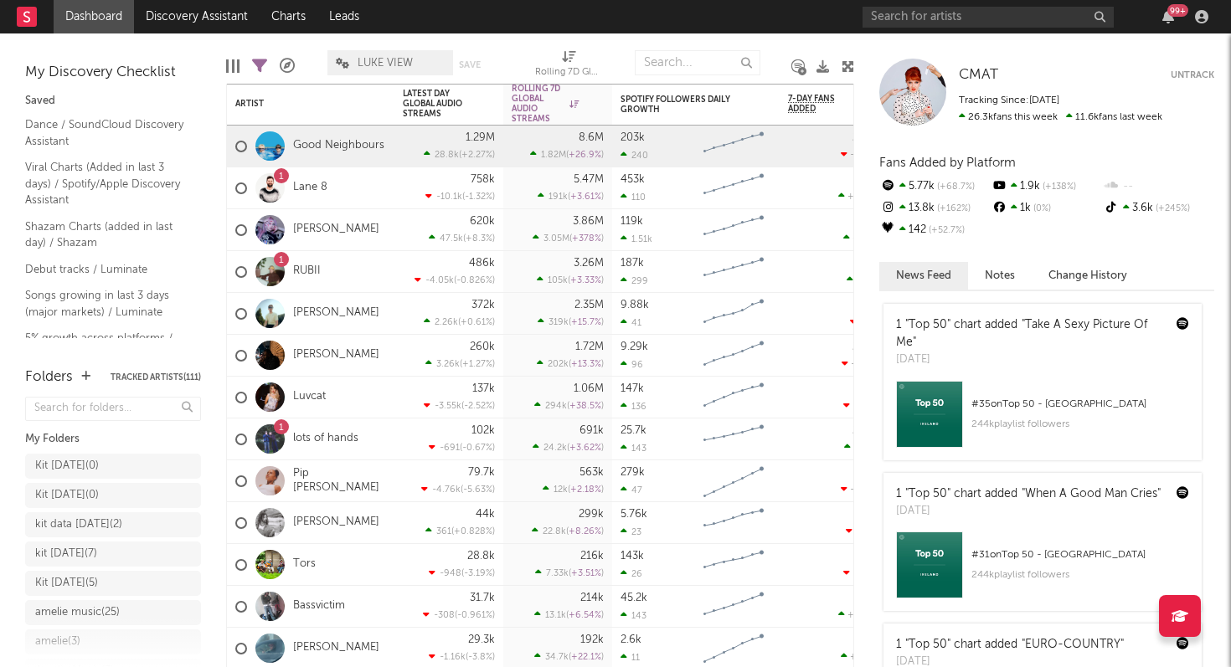
click at [31, 18] on rect at bounding box center [27, 17] width 20 height 20
click at [53, 183] on link "Viral Charts (Added in last 3 days) / Spotify/Apple Discovery Assistant" at bounding box center [104, 183] width 159 height 51
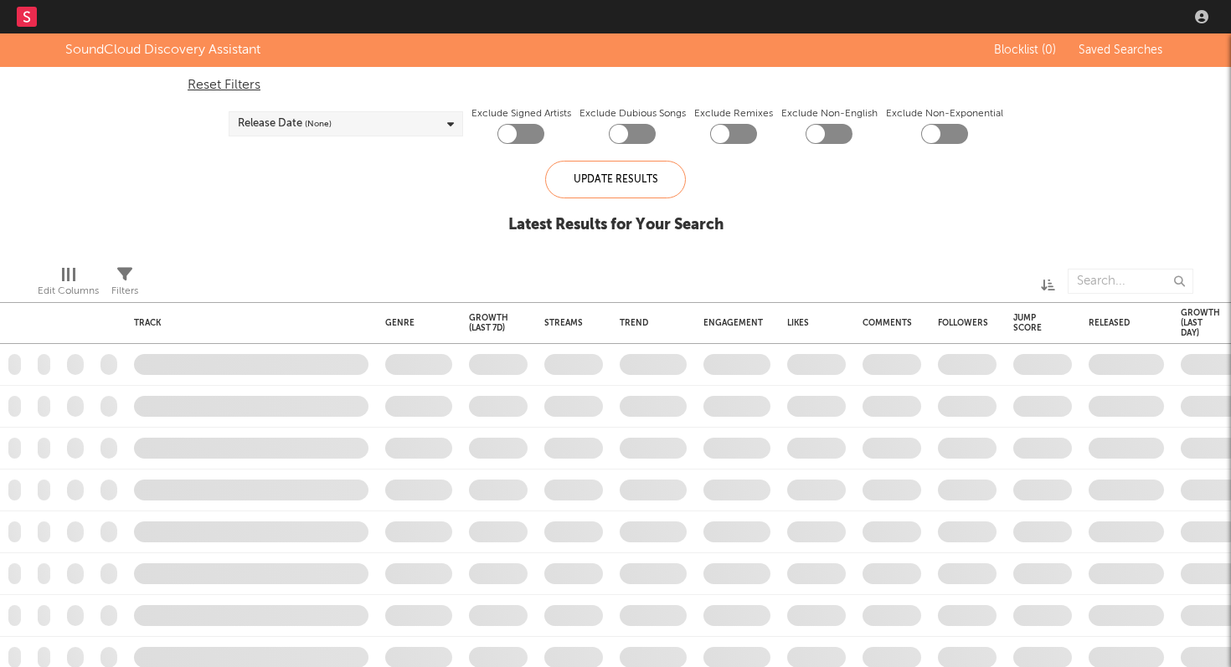
checkbox input "true"
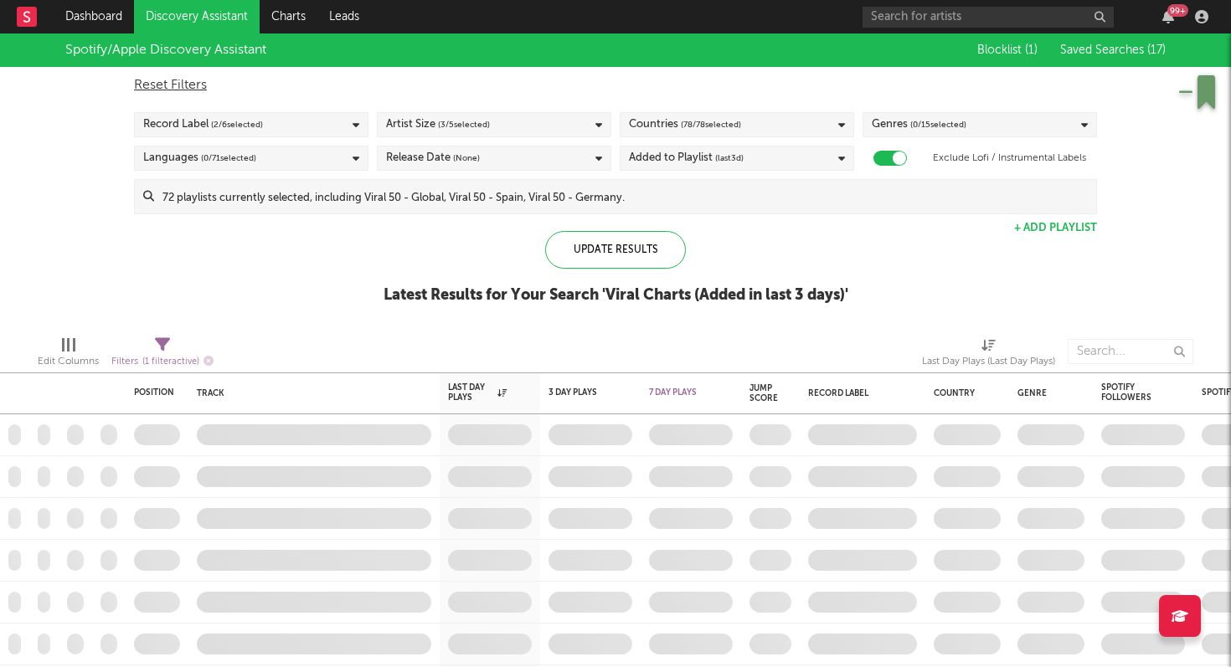
checkbox input "true"
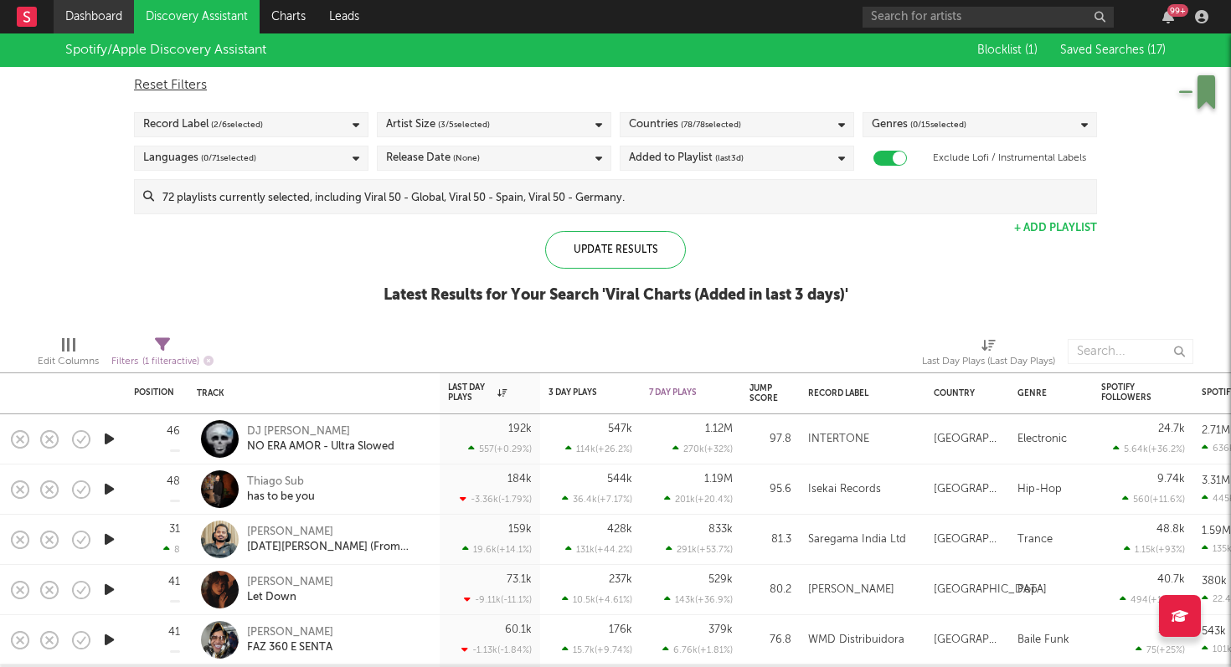
click at [88, 21] on link "Dashboard" at bounding box center [94, 16] width 80 height 33
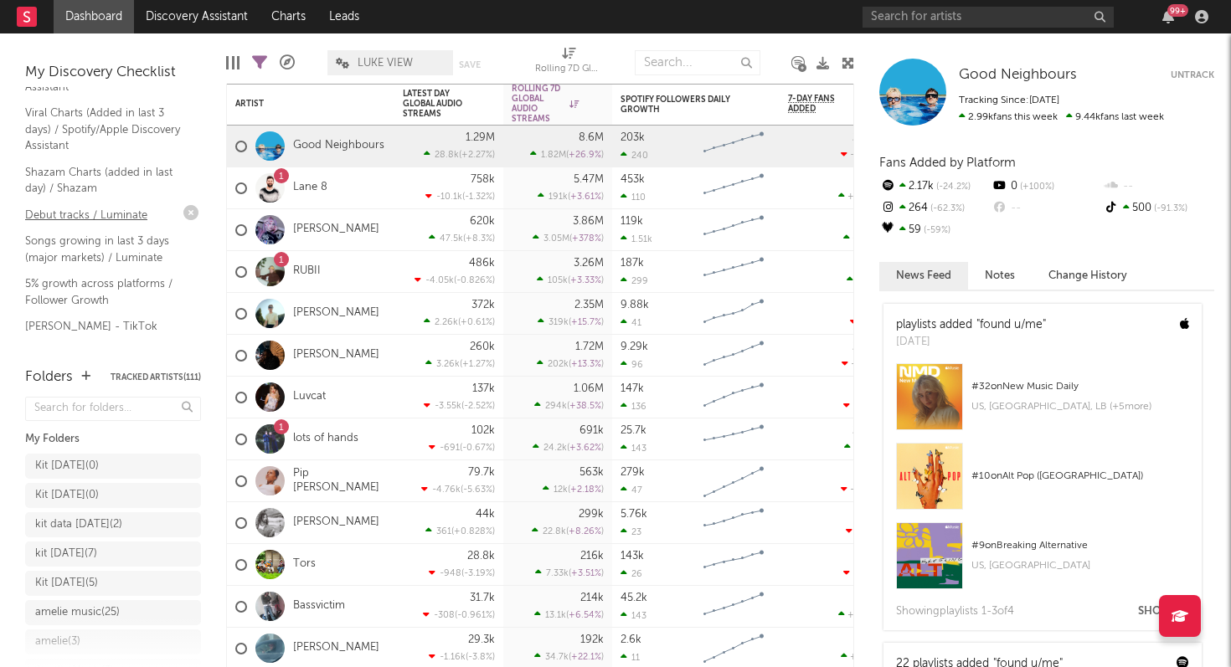
scroll to position [68, 0]
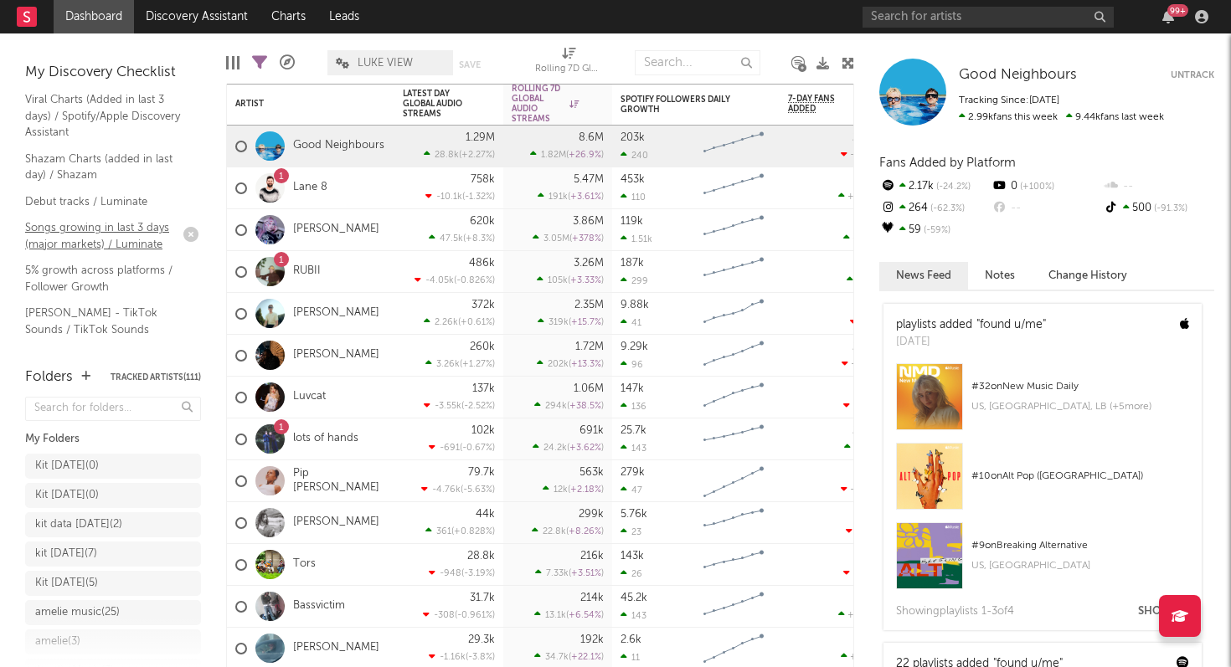
click at [92, 233] on link "Songs growing in last 3 days (major markets) / Luminate" at bounding box center [104, 236] width 159 height 34
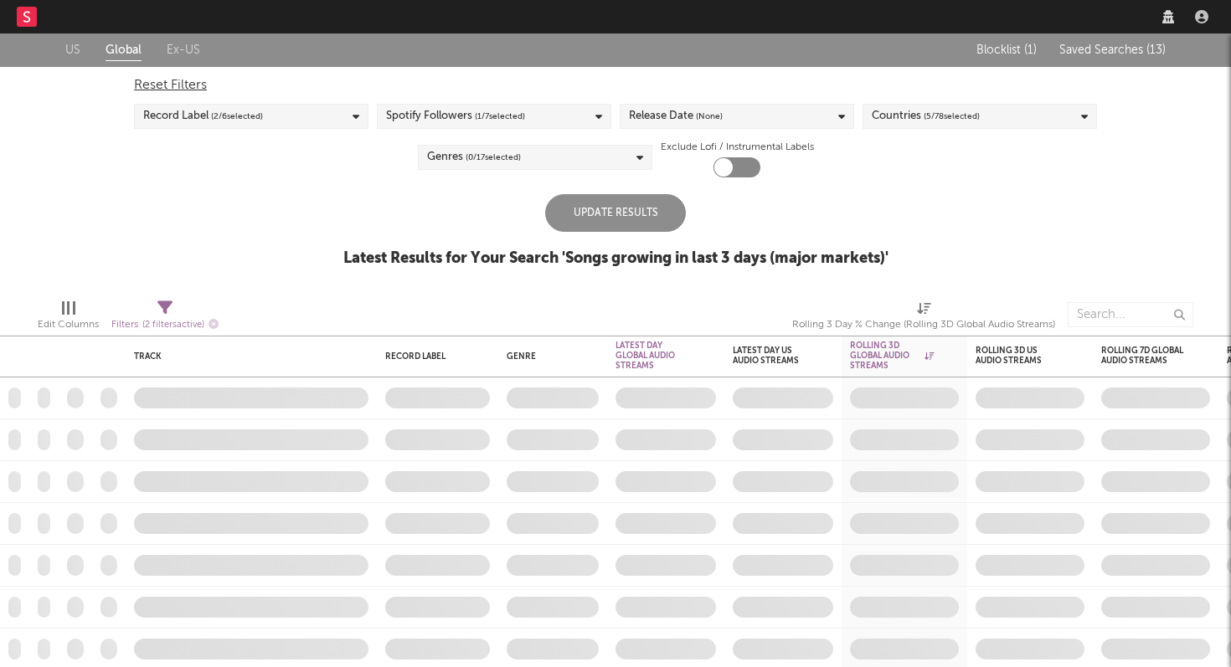
click at [612, 209] on div "Update Results" at bounding box center [615, 213] width 141 height 38
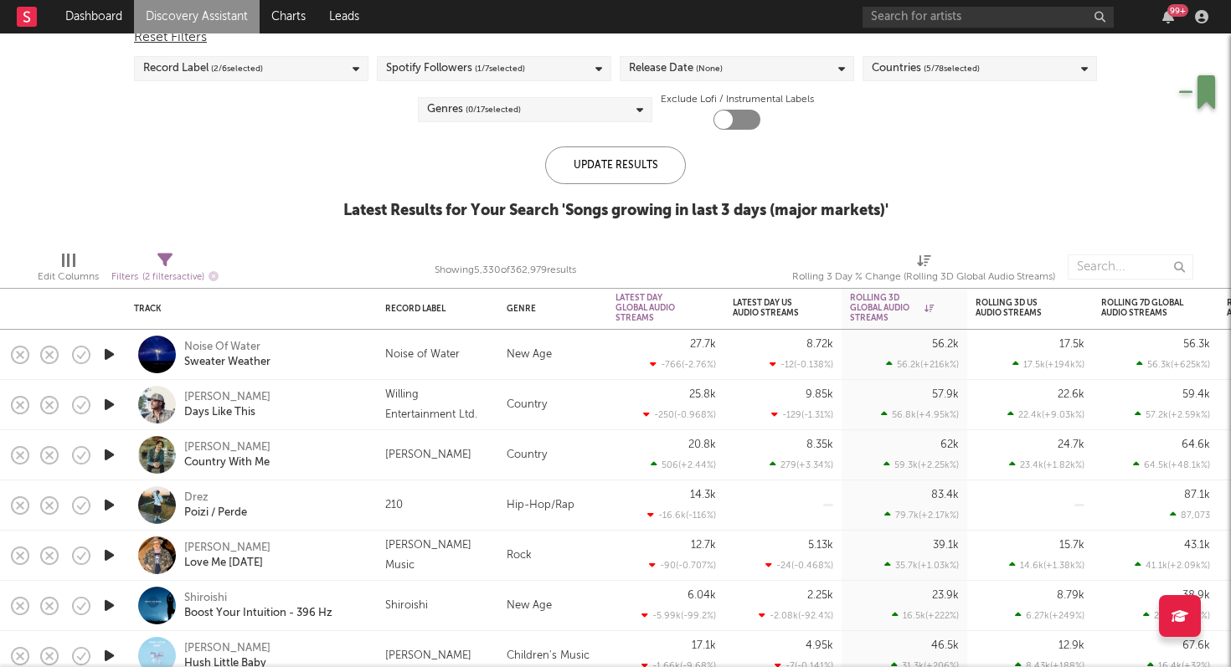
click at [167, 256] on icon at bounding box center [164, 260] width 15 height 15
select select "max"
click at [170, 200] on div "US Global Ex-US Blocklist ( 1 ) Saved Searches ( 13 ) Reset Filters Record Labe…" at bounding box center [615, 112] width 1231 height 252
select select "max"
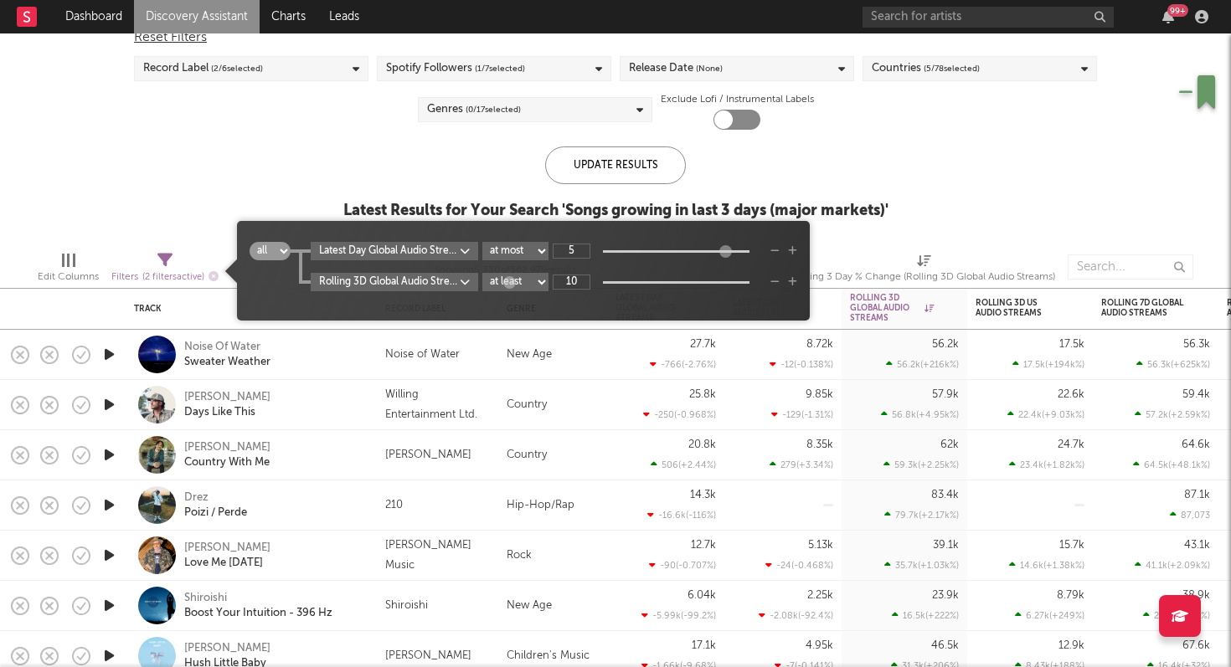
click at [167, 256] on icon at bounding box center [164, 260] width 15 height 15
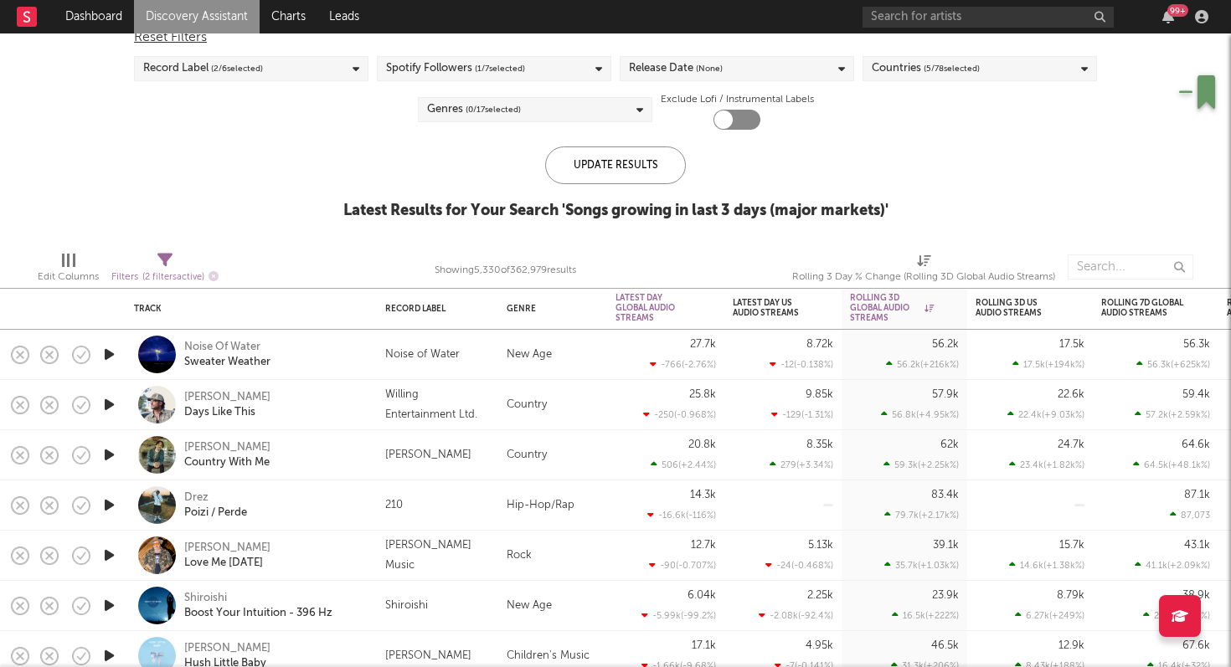
click at [224, 183] on div "US Global Ex-US Blocklist ( 1 ) Saved Searches ( 13 ) Reset Filters Record Labe…" at bounding box center [615, 112] width 1231 height 252
click at [162, 259] on icon at bounding box center [164, 260] width 15 height 15
select select "max"
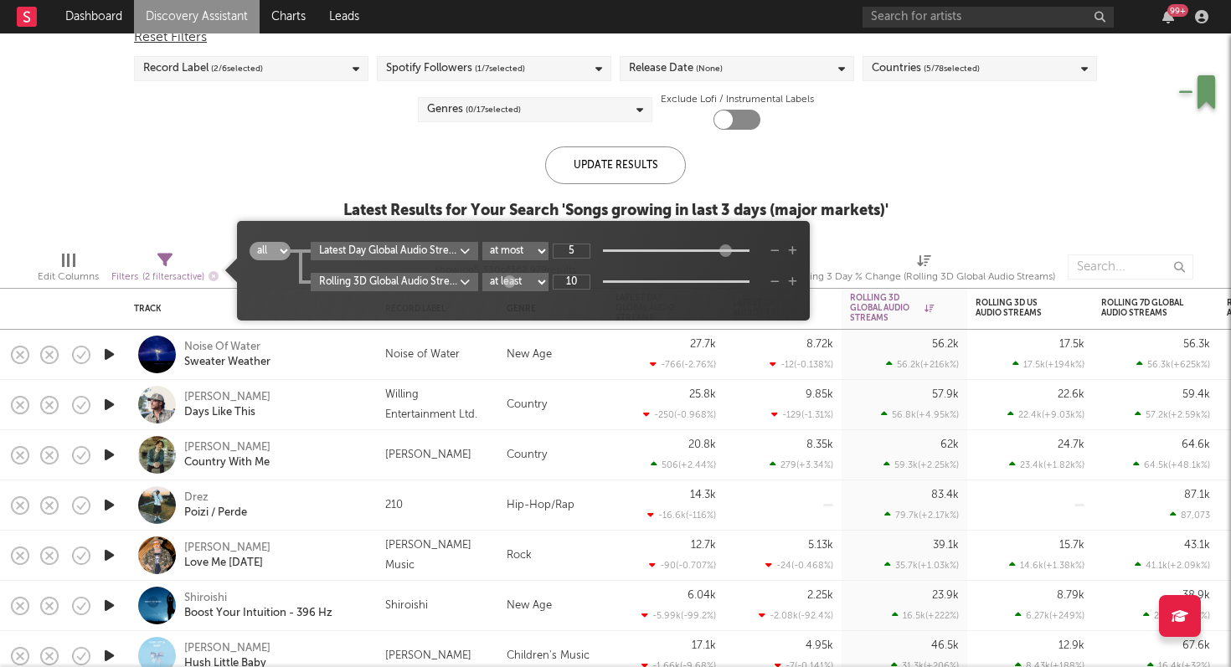
click at [466, 252] on body "Dashboard Discovery Assistant Charts Leads 99 + Notifications Settings Mark all…" at bounding box center [615, 333] width 1231 height 667
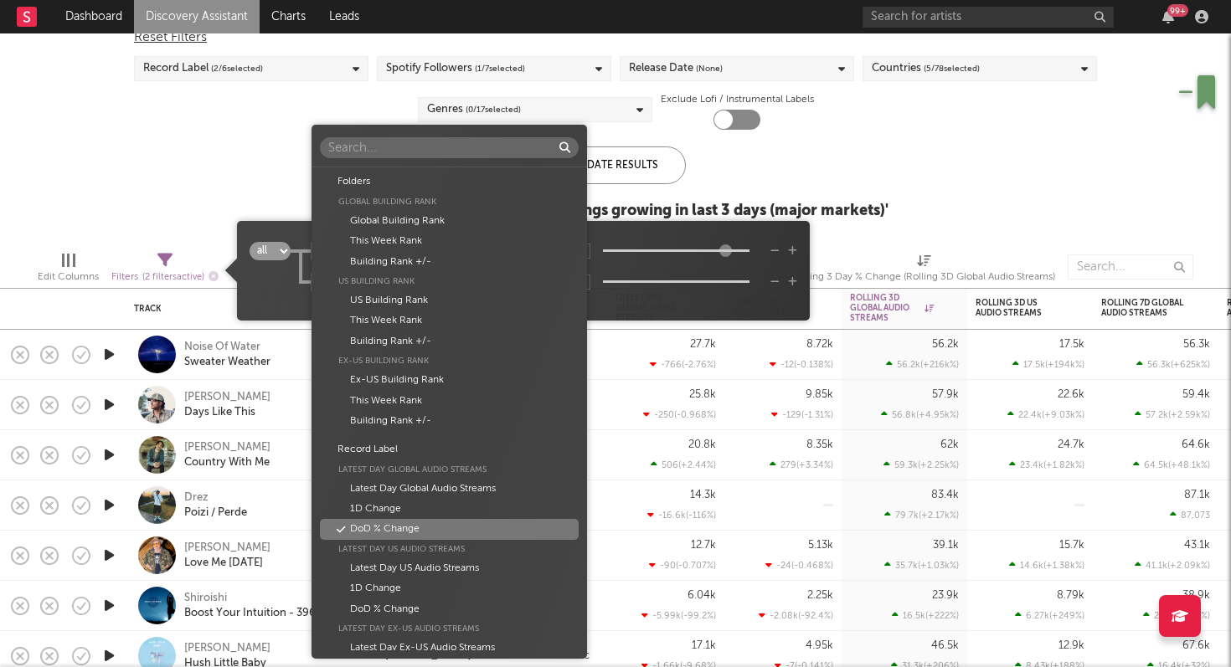
scroll to position [288, 0]
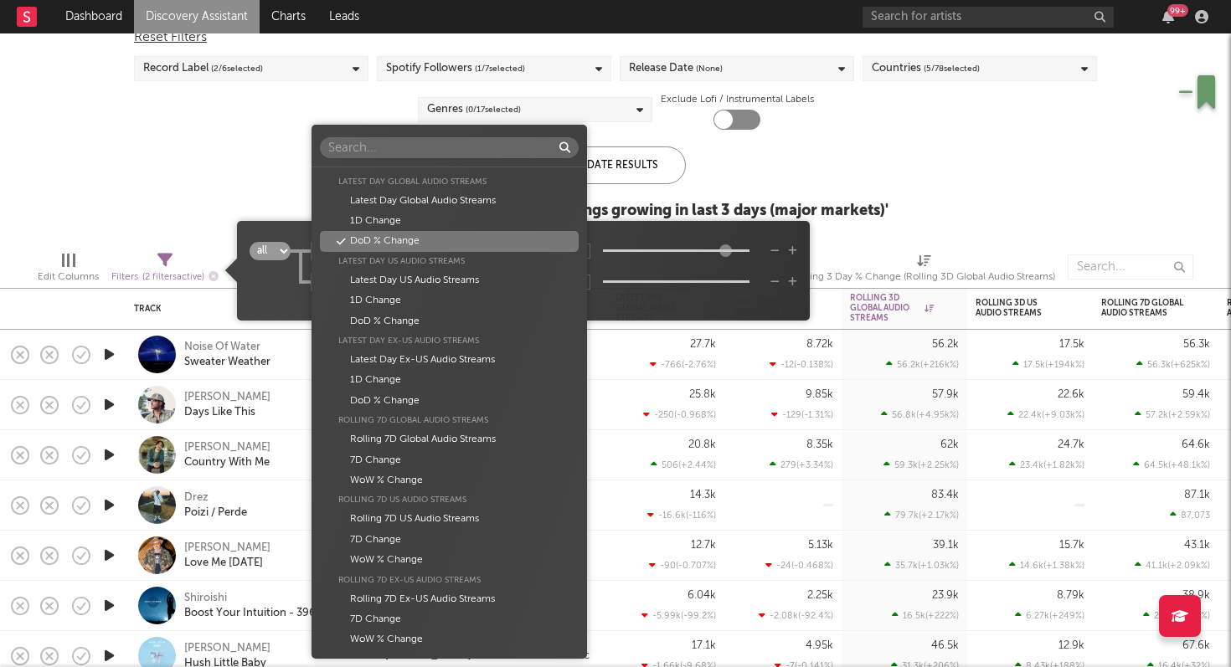
click at [466, 252] on div "Latest Day US Audio Streams" at bounding box center [449, 261] width 258 height 18
click at [438, 239] on div "DoD % Change" at bounding box center [449, 241] width 258 height 20
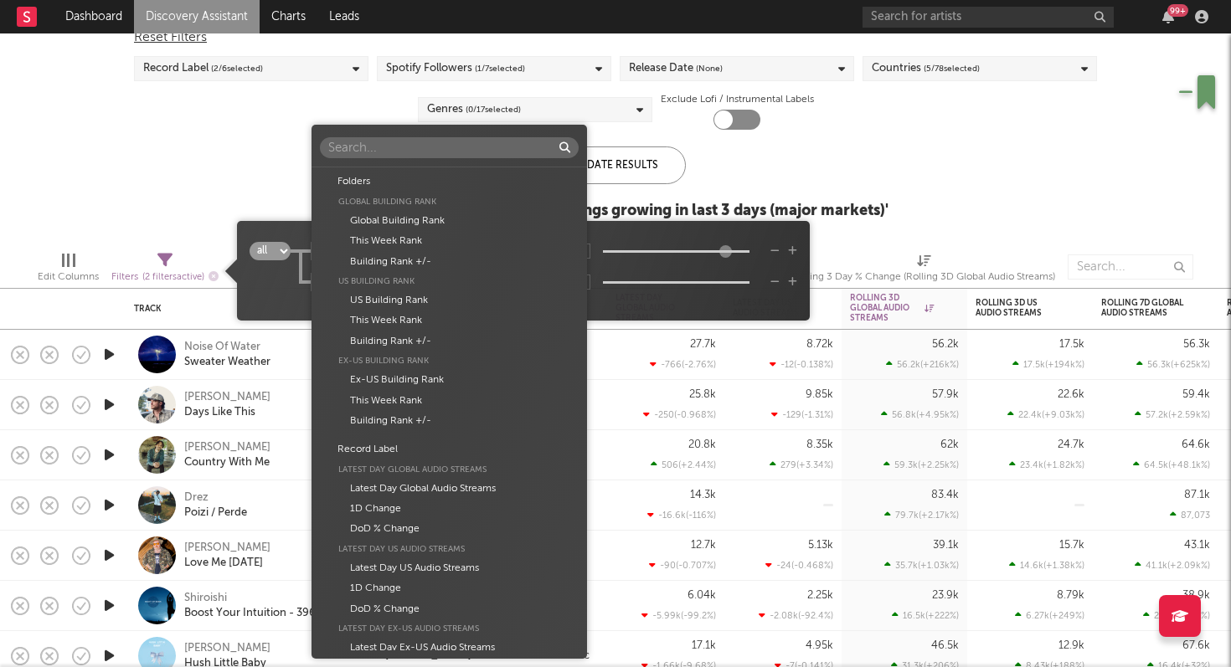
click at [469, 285] on body "Dashboard Discovery Assistant Charts Leads 99 + Notifications Settings Mark all…" at bounding box center [615, 333] width 1231 height 667
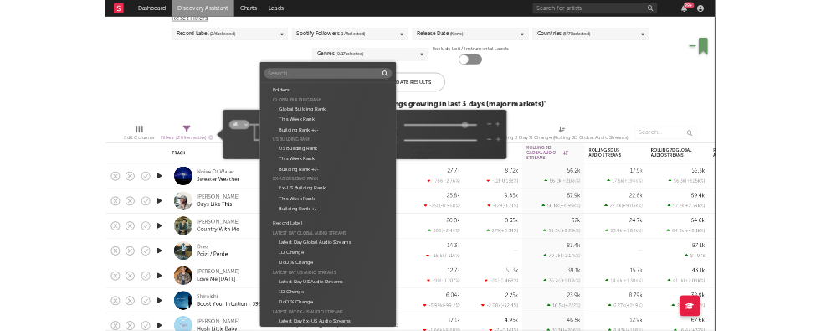
scroll to position [767, 0]
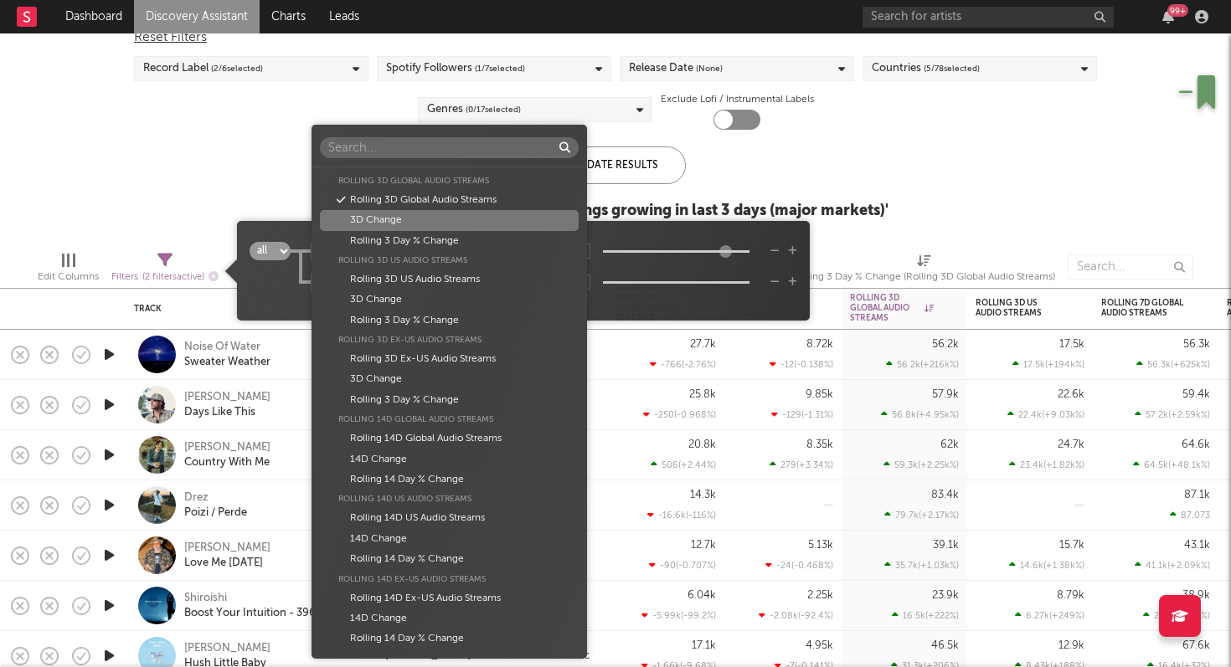
click at [456, 215] on div "3D Change" at bounding box center [449, 220] width 258 height 20
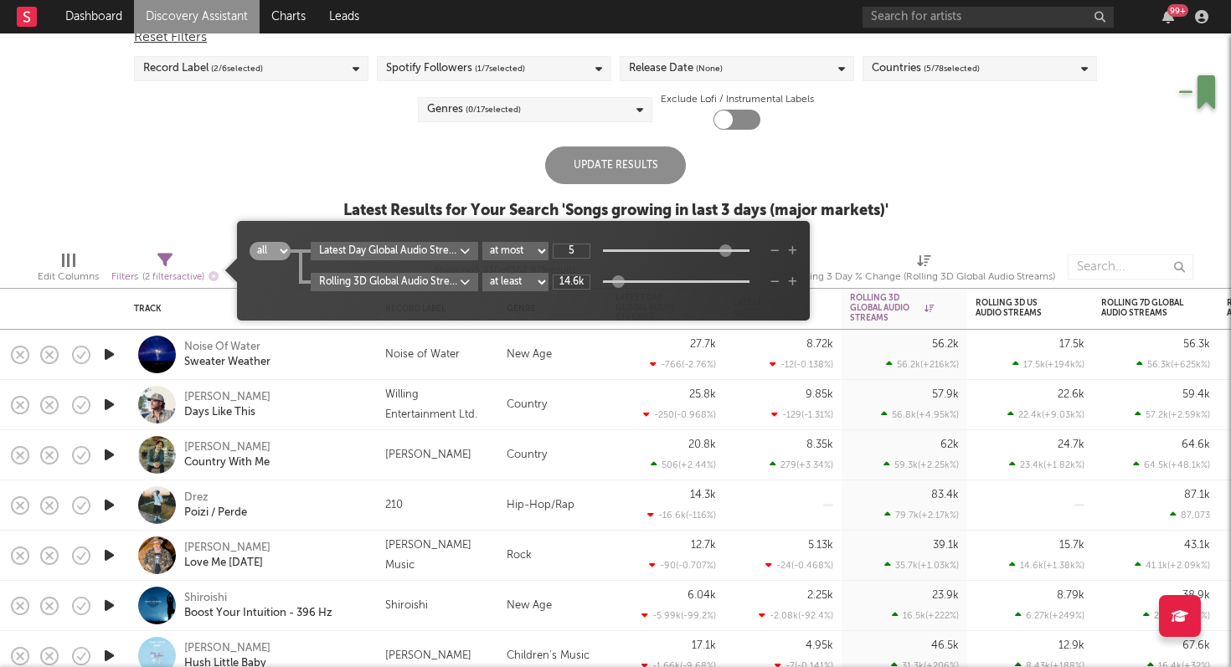
type input "14.1k"
drag, startPoint x: 601, startPoint y: 281, endPoint x: 621, endPoint y: 278, distance: 20.4
click at [621, 278] on div at bounding box center [618, 281] width 13 height 13
click at [174, 167] on div "US Global Ex-US Blocklist ( 1 ) Saved Searches ( 13 ) Reset Filters Record Labe…" at bounding box center [615, 112] width 1231 height 252
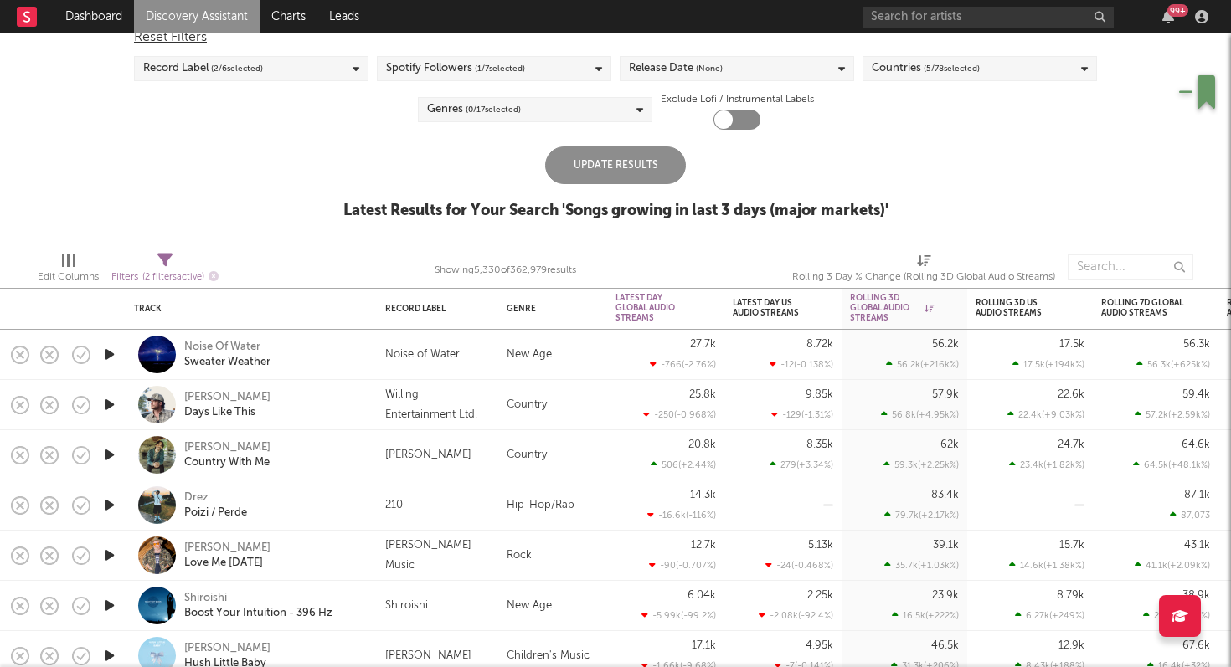
click at [166, 265] on icon at bounding box center [164, 260] width 15 height 15
select select "max"
click at [124, 188] on div "US Global Ex-US Blocklist ( 1 ) Saved Searches ( 13 ) Reset Filters Record Labe…" at bounding box center [615, 112] width 1231 height 252
click at [209, 150] on div "US Global Ex-US Blocklist ( 1 ) Saved Searches ( 13 ) Reset Filters Record Labe…" at bounding box center [615, 112] width 1231 height 252
click at [1022, 167] on div "US Global Ex-US Blocklist ( 1 ) Saved Searches ( 13 ) Reset Filters Record Labe…" at bounding box center [615, 112] width 1231 height 252
